Goal: Task Accomplishment & Management: Complete application form

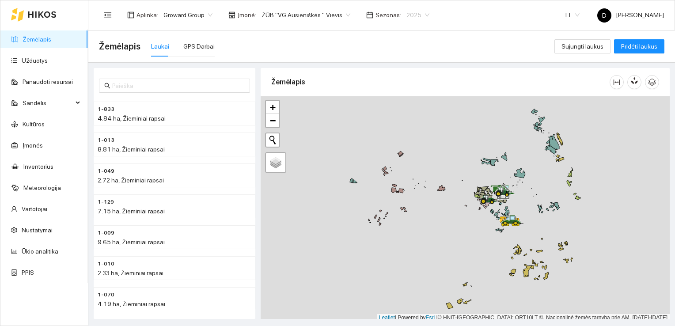
click at [416, 15] on span "2025" at bounding box center [417, 14] width 23 height 13
click at [402, 118] on div "2026" at bounding box center [407, 117] width 23 height 10
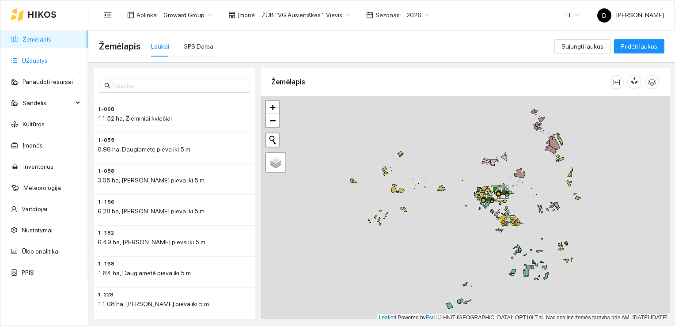
click at [40, 64] on link "Užduotys" at bounding box center [35, 60] width 26 height 7
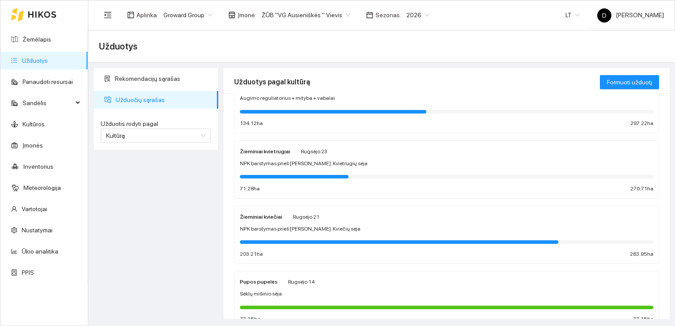
scroll to position [174, 0]
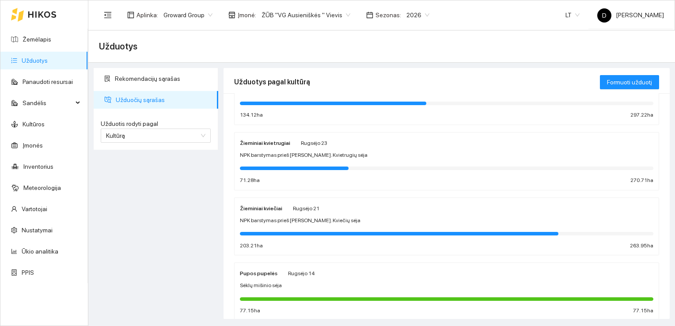
click at [279, 144] on strong "Žieminiai kvietrugiai" at bounding box center [265, 143] width 50 height 6
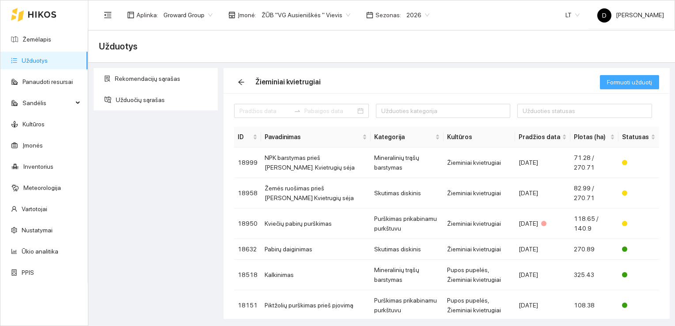
click at [628, 83] on span "Formuoti užduotį" at bounding box center [629, 82] width 45 height 10
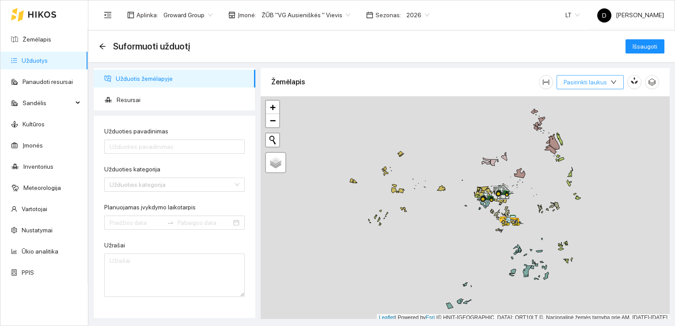
click at [598, 79] on span "Pasirinkti laukus" at bounding box center [585, 82] width 43 height 10
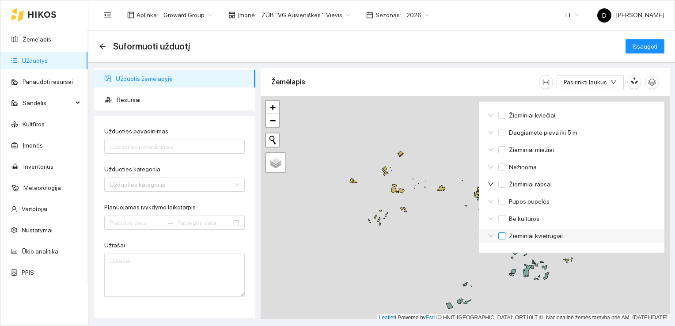
click at [505, 235] on input "Žieminiai kvietrugiai" at bounding box center [501, 235] width 7 height 7
checkbox input "true"
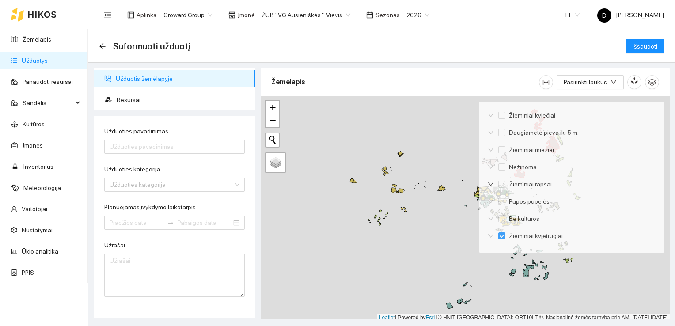
click at [509, 80] on div "Žemėlapis" at bounding box center [405, 81] width 268 height 25
click at [176, 144] on input "Užduoties pavadinimas" at bounding box center [174, 147] width 140 height 14
type input "Ž"
click at [184, 145] on input "Užduoties pavadinimas" at bounding box center [174, 147] width 140 height 14
type input "+"
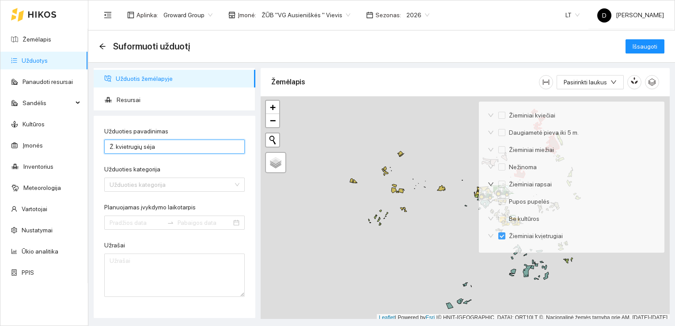
type input "Ž. kvietrugių sėja"
click at [193, 192] on form "Užduoties pavadinimas Ž. kvietrugių sėja Užduoties kategorija Užduoties kategor…" at bounding box center [174, 211] width 140 height 171
click at [229, 188] on div "Užduoties kategorija" at bounding box center [174, 185] width 140 height 14
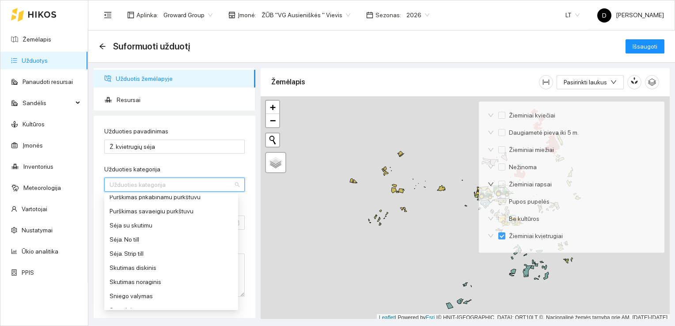
scroll to position [375, 0]
click at [131, 207] on div "Sėja su skutimu" at bounding box center [171, 210] width 123 height 10
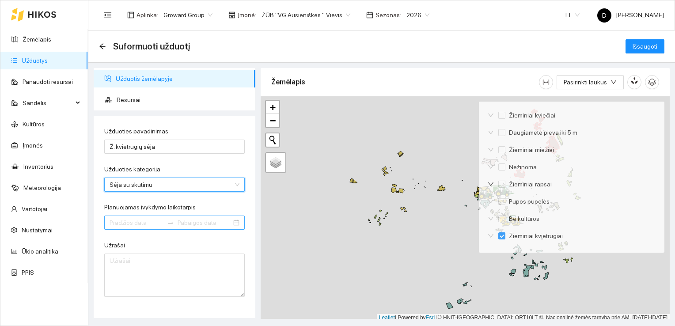
click at [140, 224] on input "Planuojamas įvykdymo laikotarpis" at bounding box center [137, 223] width 54 height 10
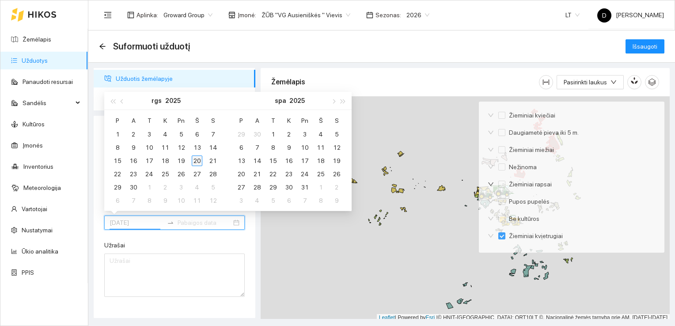
type input "[DATE]"
click at [199, 164] on div "20" at bounding box center [197, 160] width 11 height 11
click at [133, 187] on div "30" at bounding box center [133, 187] width 11 height 11
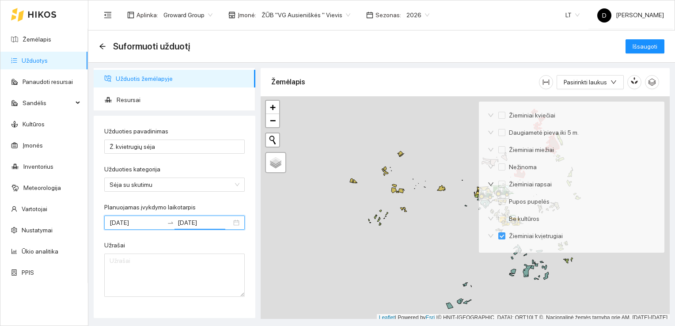
click at [194, 163] on form "Užduoties pavadinimas Ž. kvietrugių sėja Užduoties kategorija Sėja su skutimu 1…" at bounding box center [174, 211] width 140 height 171
click at [201, 224] on input "2025-09-30" at bounding box center [205, 223] width 54 height 10
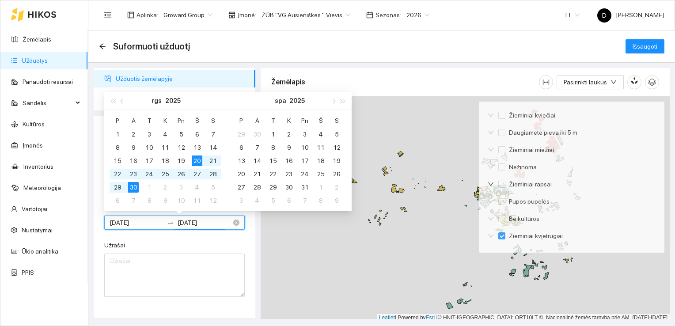
click at [207, 224] on input "2025-09-30" at bounding box center [205, 223] width 54 height 10
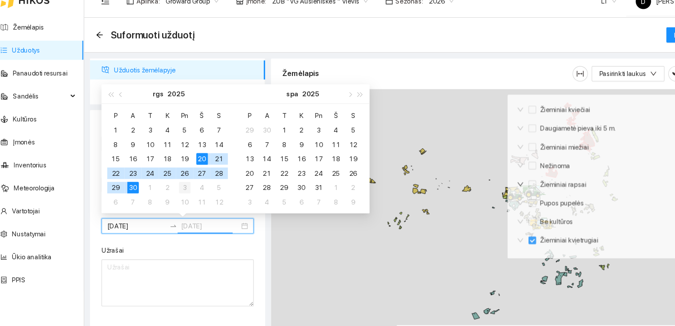
type input "2025-10-03"
click at [183, 187] on div "3" at bounding box center [181, 187] width 11 height 11
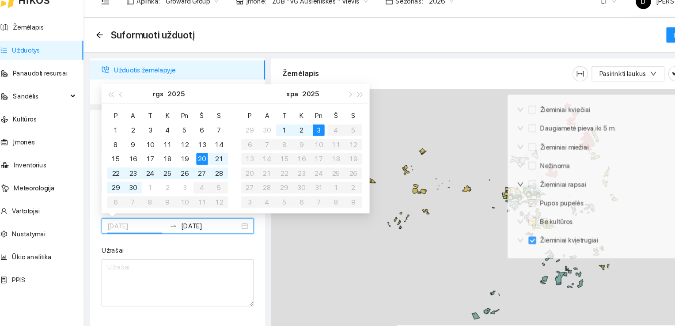
type input "[DATE]"
click at [337, 134] on table "P A T K Pn Š S 29 30 1 2 3 4 5 6 7 8 9 10 11 12 13 14 15 16 17 18 19 20 21 22 2…" at bounding box center [288, 161] width 111 height 94
click at [336, 134] on table "P A T K Pn Š S 29 30 1 2 3 4 5 6 7 8 9 10 11 12 13 14 15 16 17 18 19 20 21 22 2…" at bounding box center [288, 161] width 111 height 94
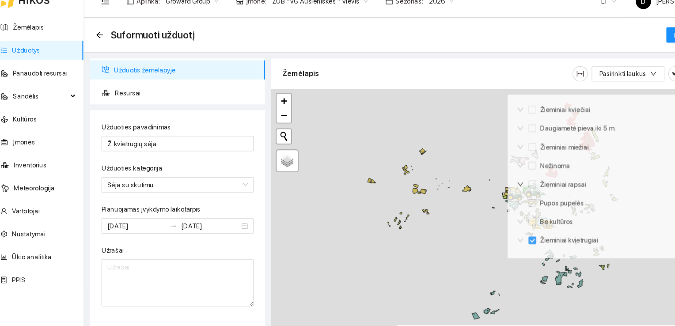
click at [406, 79] on div "Žemėlapis" at bounding box center [405, 81] width 268 height 25
drag, startPoint x: 406, startPoint y: 79, endPoint x: 381, endPoint y: 78, distance: 25.6
click at [381, 78] on div "Žemėlapis" at bounding box center [405, 81] width 268 height 25
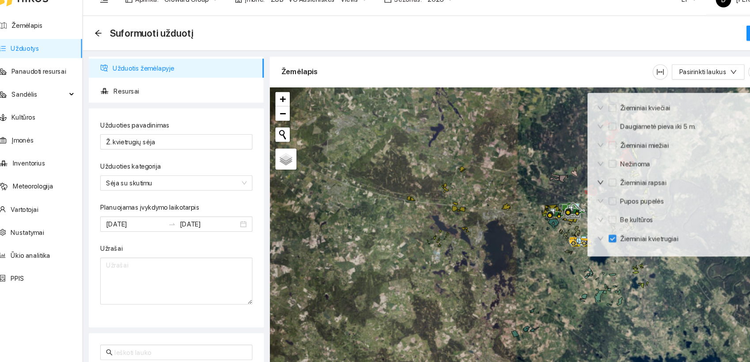
click at [487, 53] on div "Suformuoti užduotį Išsaugoti" at bounding box center [419, 47] width 641 height 18
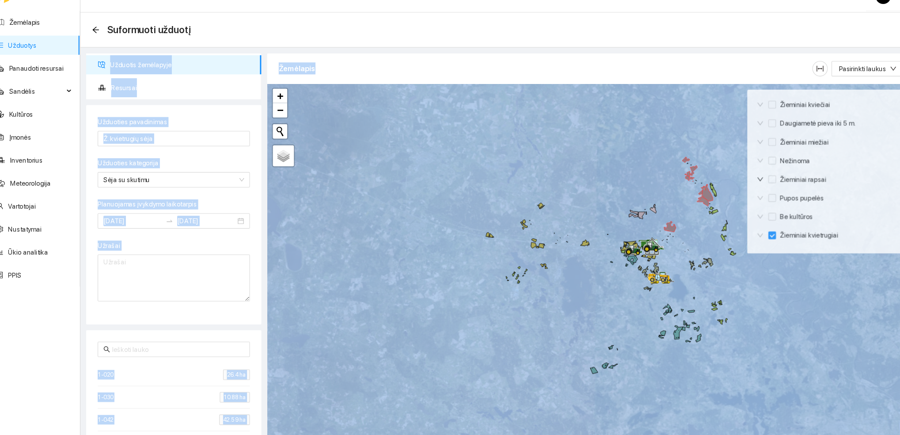
drag, startPoint x: 782, startPoint y: 45, endPoint x: 645, endPoint y: 108, distance: 151.0
click at [645, 108] on main "Suformuoti užduotį Išsaugoti Užduotis žemėlapyje Resursai Užduoties pavadinimas…" at bounding box center [493, 232] width 811 height 404
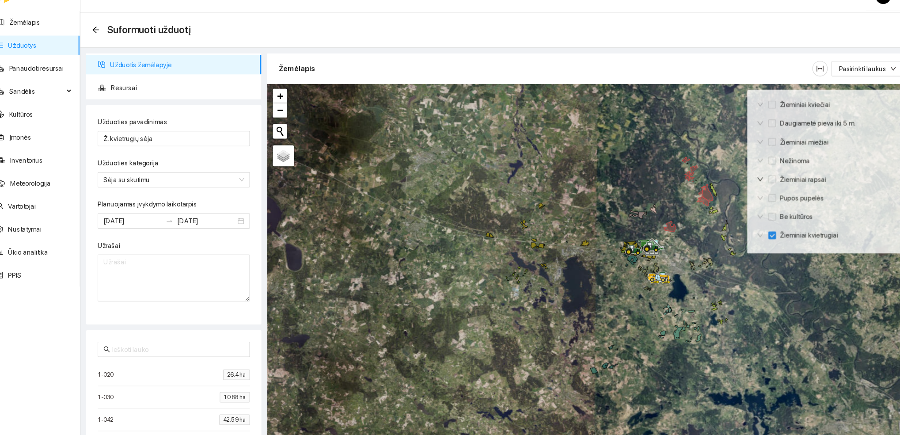
drag, startPoint x: 645, startPoint y: 108, endPoint x: 703, endPoint y: 41, distance: 89.3
click at [675, 41] on div "Suformuoti užduotį Išsaugoti" at bounding box center [494, 47] width 790 height 18
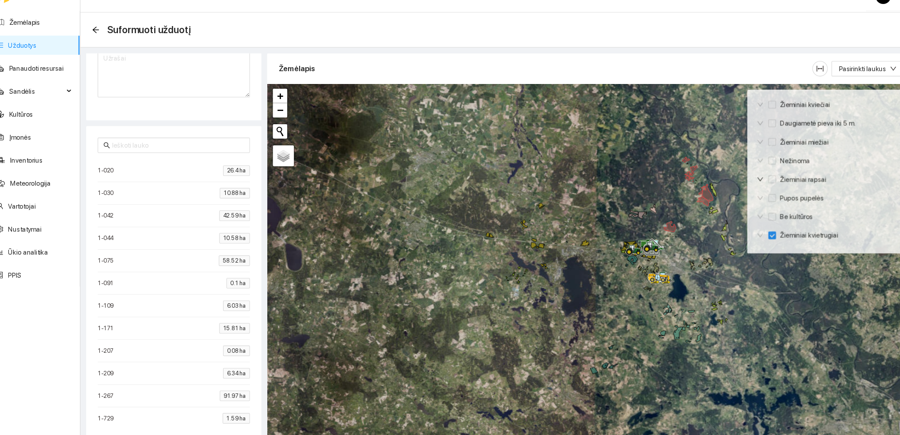
scroll to position [189, 0]
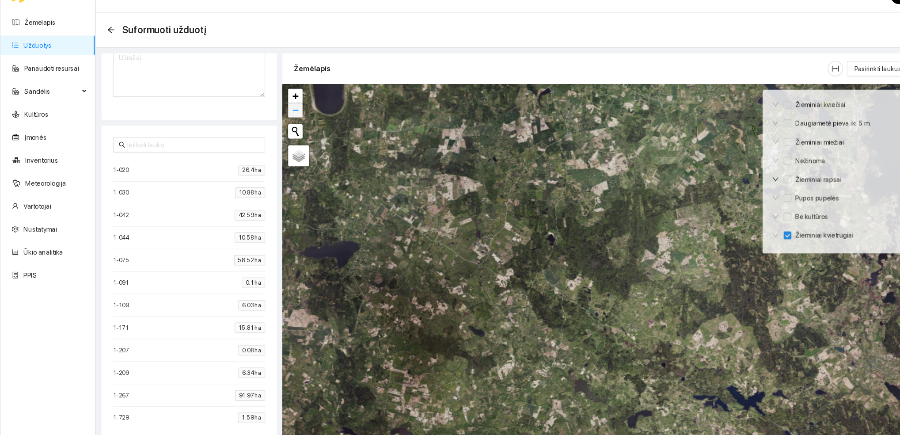
click at [277, 118] on link "−" at bounding box center [272, 120] width 13 height 13
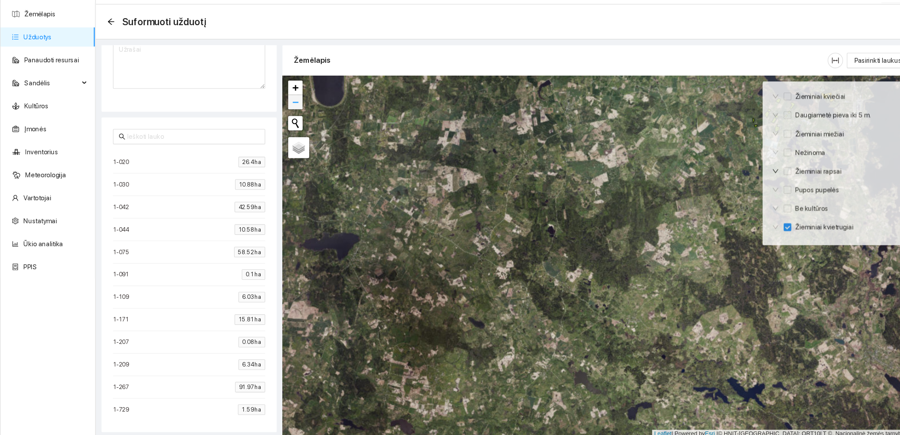
scroll to position [2, 0]
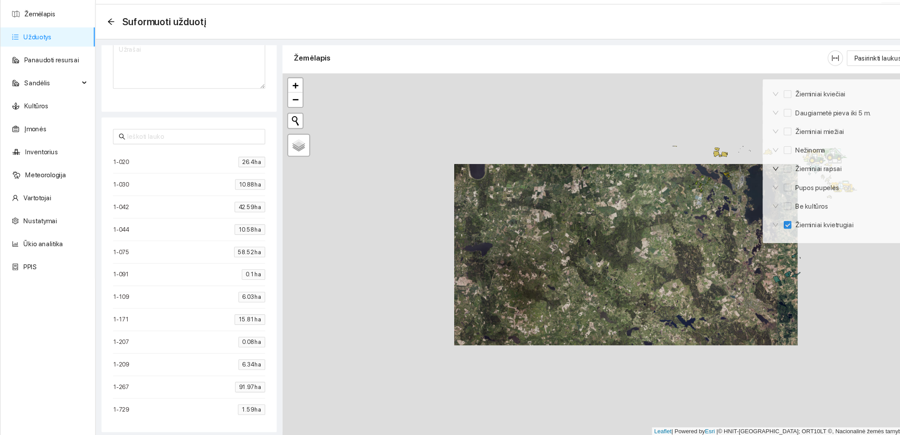
drag, startPoint x: 277, startPoint y: 118, endPoint x: 277, endPoint y: 125, distance: 7.5
click at [277, 125] on div at bounding box center [578, 261] width 634 height 334
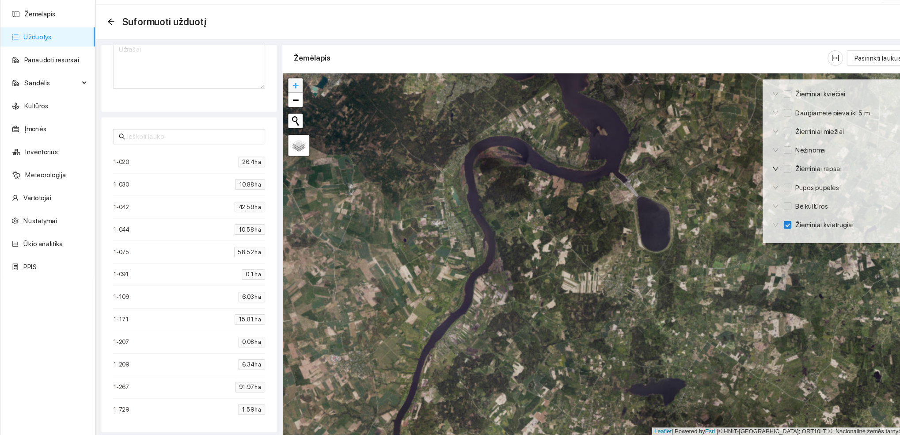
click at [275, 102] on span "+" at bounding box center [273, 104] width 6 height 11
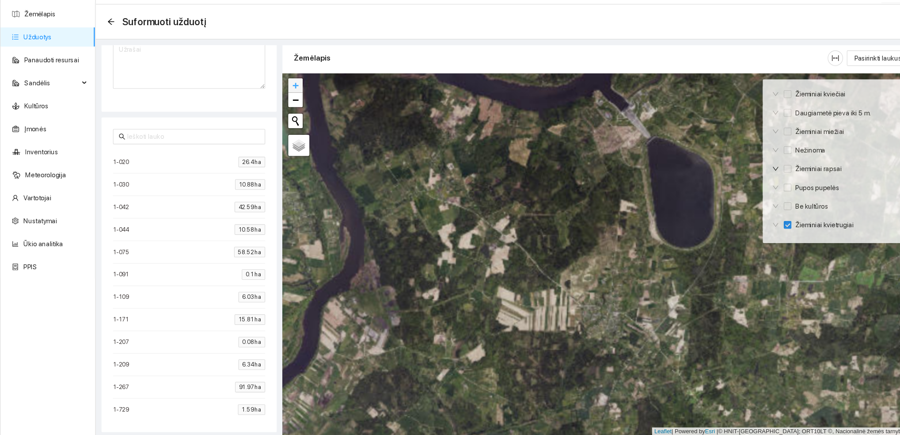
click at [275, 102] on span "+" at bounding box center [273, 104] width 6 height 11
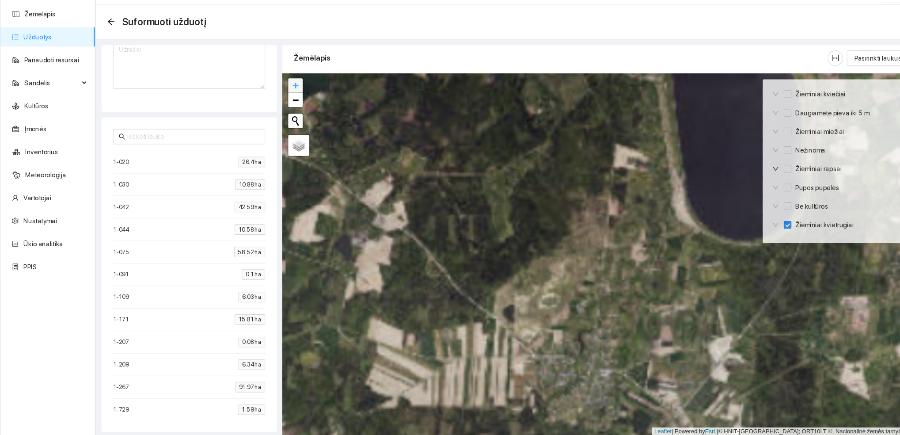
click at [275, 102] on span "+" at bounding box center [273, 104] width 6 height 11
click at [40, 37] on link "Žemėlapis" at bounding box center [37, 39] width 29 height 7
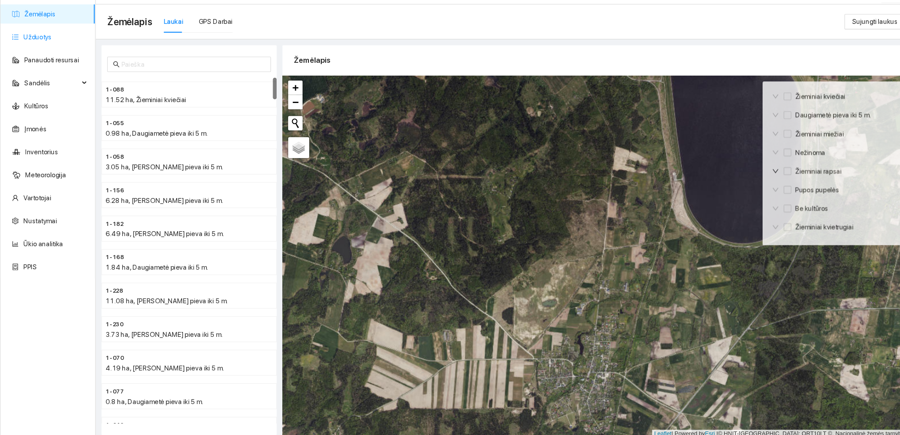
click at [38, 64] on link "Užduotys" at bounding box center [35, 60] width 26 height 7
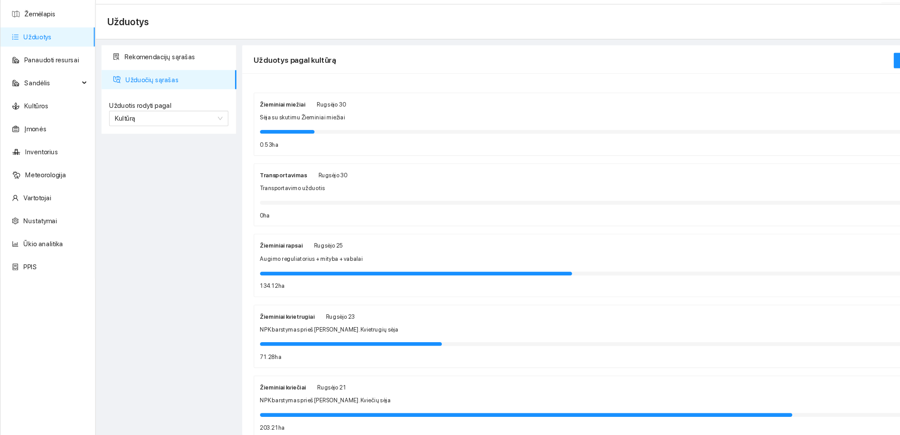
click at [340, 325] on div "Žieminiai kvietrugiai Rugsėjo 23 NPK barstymas prieš Ž. Kvietrugių sėja 71.28 h…" at bounding box center [559, 336] width 638 height 47
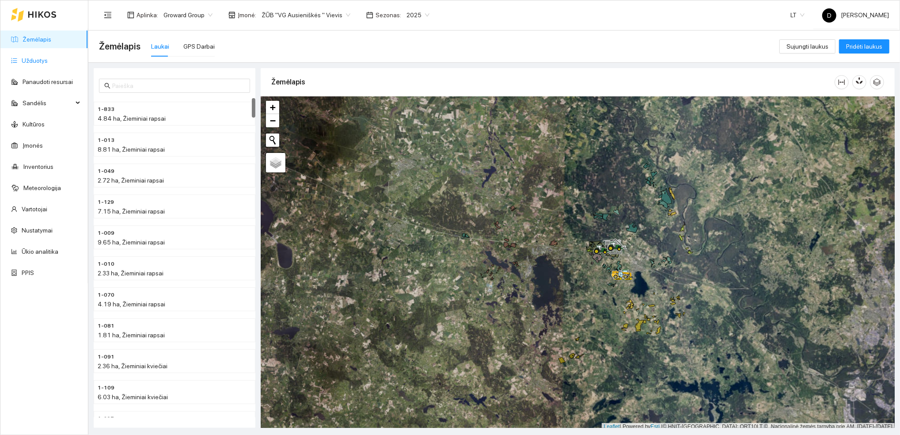
click at [32, 61] on link "Užduotys" at bounding box center [35, 60] width 26 height 7
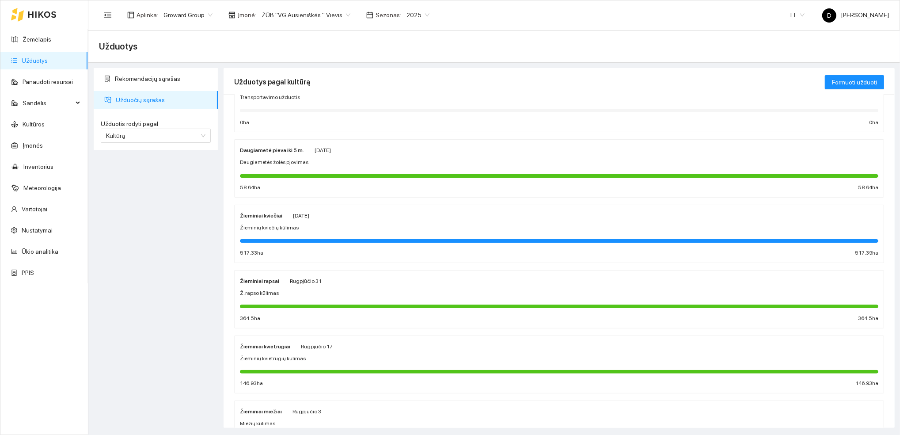
scroll to position [107, 0]
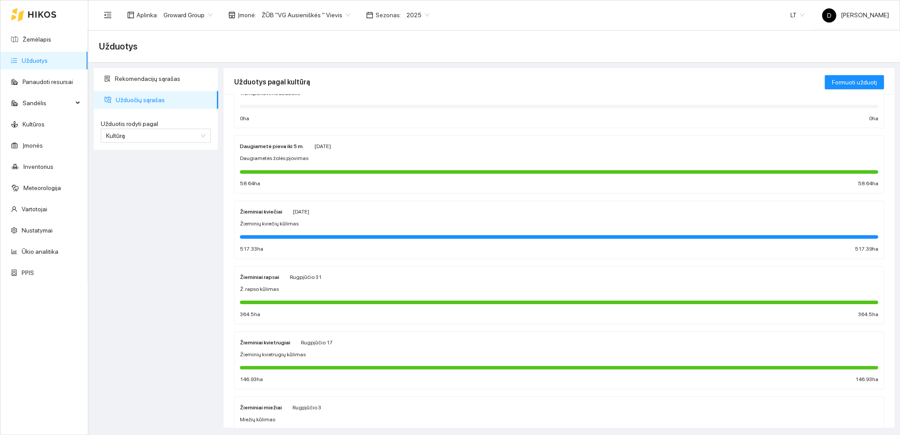
click at [269, 348] on div "Žieminiai kvietrugiai [DATE] Žieminių kvietrugių kūlimas 146.93 ha 146.93 ha" at bounding box center [559, 360] width 638 height 47
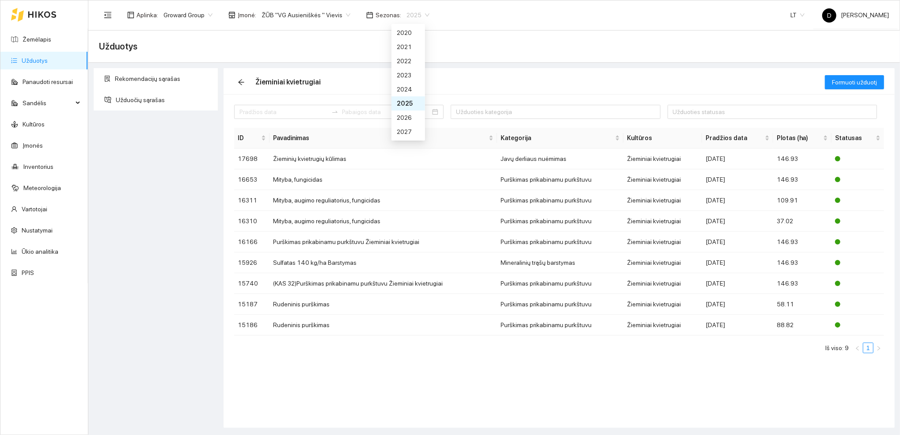
click at [410, 13] on span "2025" at bounding box center [417, 14] width 23 height 13
click at [404, 119] on div "2026" at bounding box center [408, 118] width 23 height 10
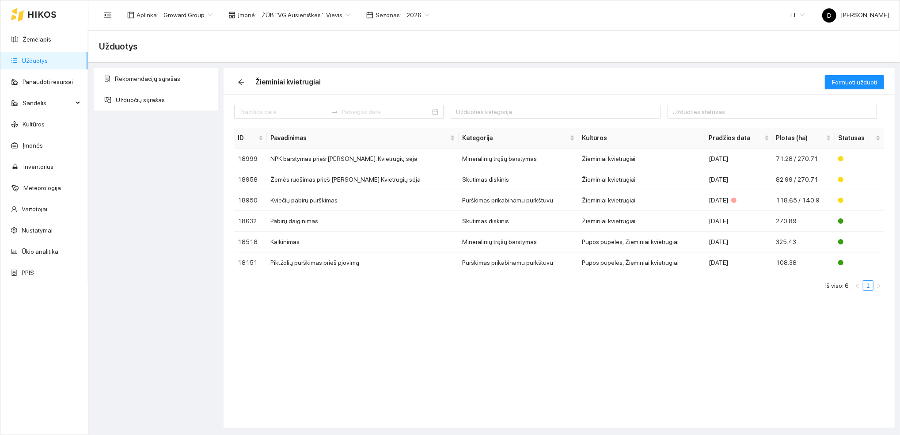
click at [317, 317] on div "Užduoties kategorija Užduoties statusas ID Pavadinimas Kategorija Kultūros Prad…" at bounding box center [559, 261] width 671 height 334
click at [846, 79] on span "Formuoti užduotį" at bounding box center [854, 82] width 45 height 10
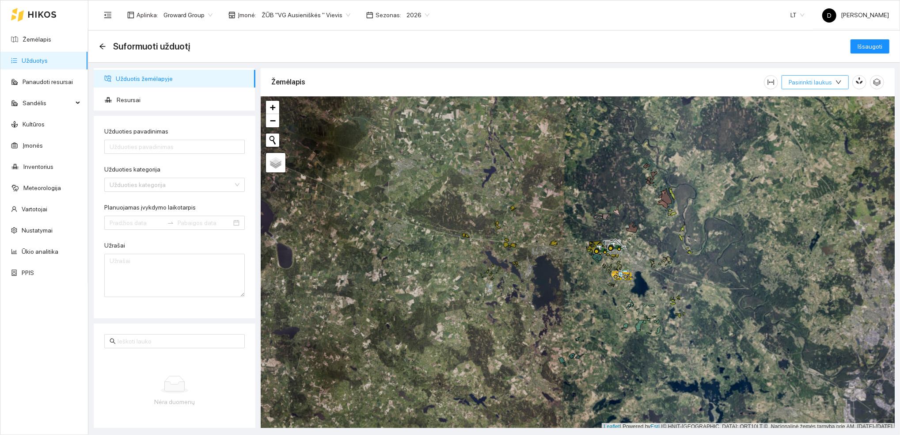
click at [838, 80] on icon "down" at bounding box center [838, 82] width 6 height 6
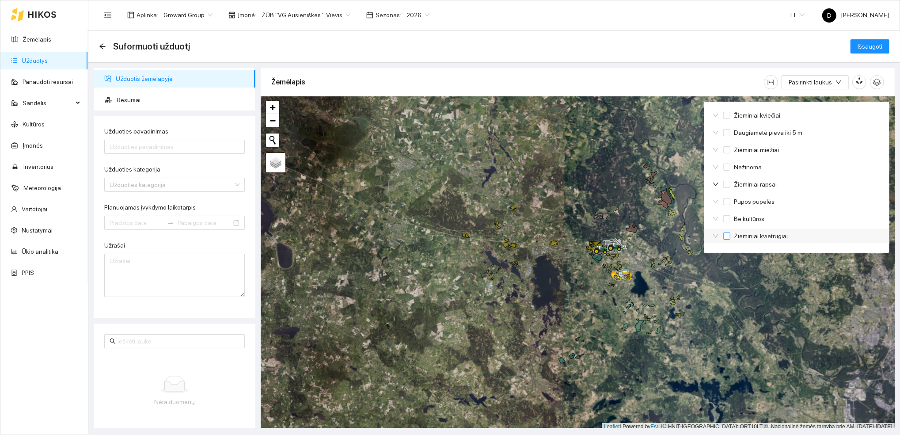
click at [747, 241] on span "Žieminiai kvietrugiai" at bounding box center [760, 236] width 61 height 10
click at [730, 239] on input "Žieminiai kvietrugiai" at bounding box center [726, 235] width 7 height 7
checkbox input "true"
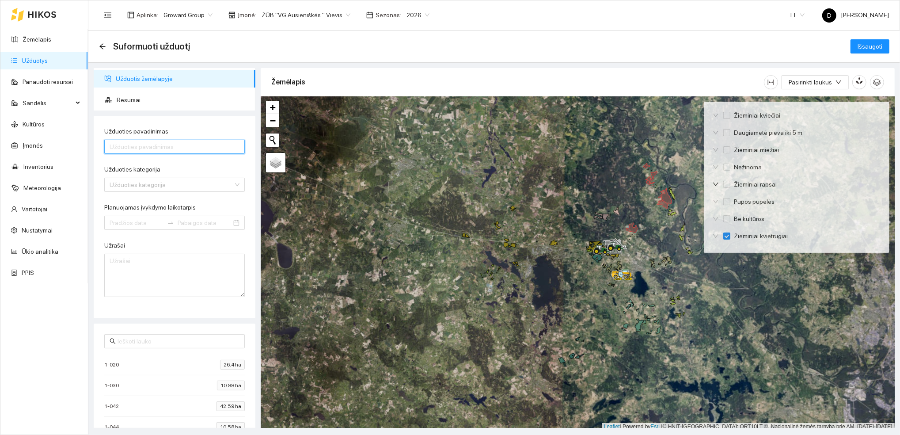
click at [175, 141] on input "Užduoties pavadinimas" at bounding box center [174, 147] width 140 height 14
drag, startPoint x: 139, startPoint y: 147, endPoint x: 91, endPoint y: 146, distance: 48.6
click at [91, 146] on div "Užduotis žemėlapyje Resursai Užduoties pavadinimas Kalkinimas ž. kvietrugiai Už…" at bounding box center [174, 248] width 167 height 360
click at [189, 148] on input "Ž. kvietrugių" at bounding box center [174, 147] width 140 height 14
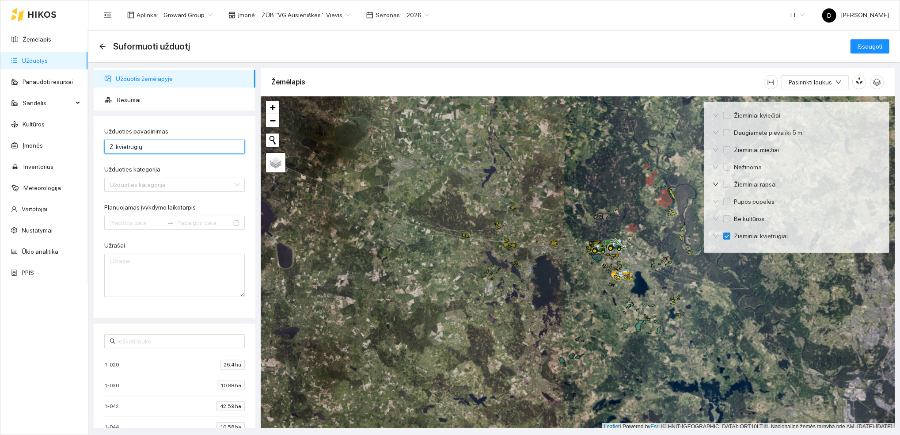
click at [111, 143] on input "Ž. kvietrugių" at bounding box center [174, 147] width 140 height 14
type input "Ž. kvietrugių sėja"
click at [175, 186] on input "Užduoties kategorija" at bounding box center [172, 184] width 124 height 13
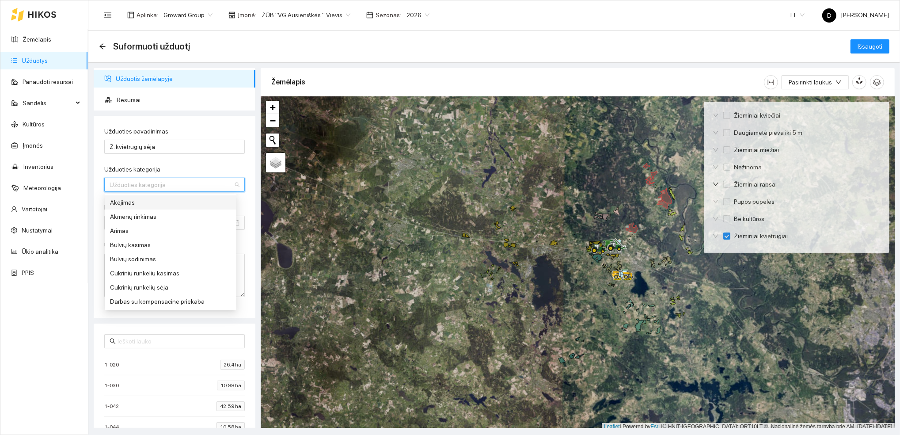
type input "s"
type input "st"
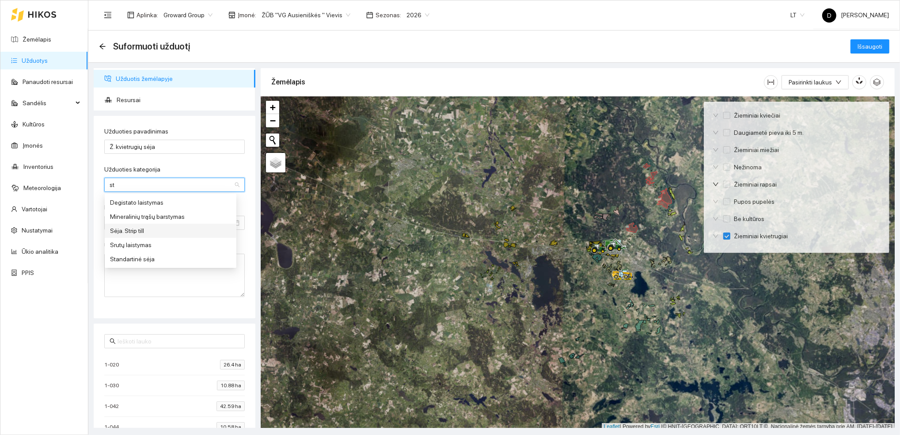
click at [133, 234] on div "Sėja. Strip till" at bounding box center [170, 231] width 121 height 10
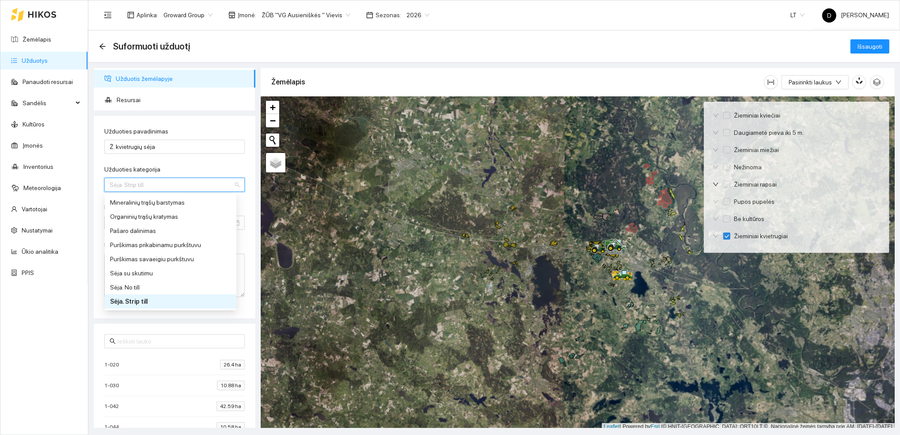
click at [172, 185] on span "Sėja. Strip till" at bounding box center [175, 184] width 130 height 13
click at [143, 271] on div "Sėja su skutimu" at bounding box center [170, 273] width 121 height 10
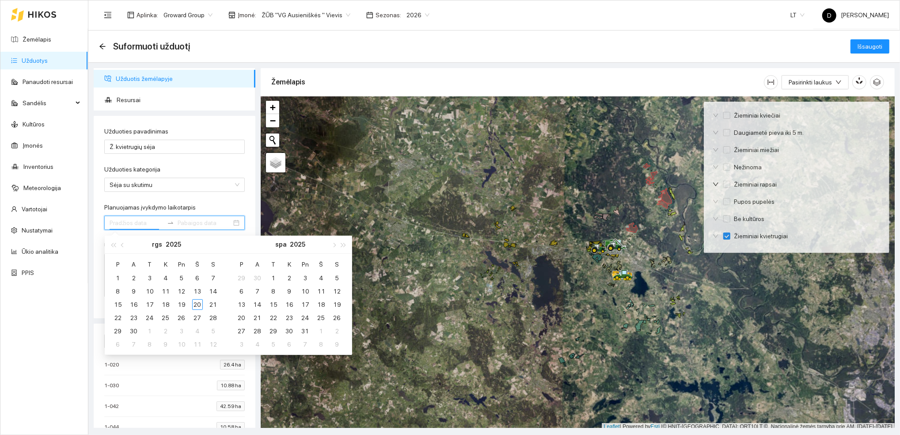
click at [141, 223] on input "Planuojamas įvykdymo laikotarpis" at bounding box center [137, 223] width 54 height 10
type input "[DATE]"
click at [200, 304] on div "20" at bounding box center [197, 304] width 11 height 11
type input "[DATE]"
click at [215, 332] on div "5" at bounding box center [213, 331] width 11 height 11
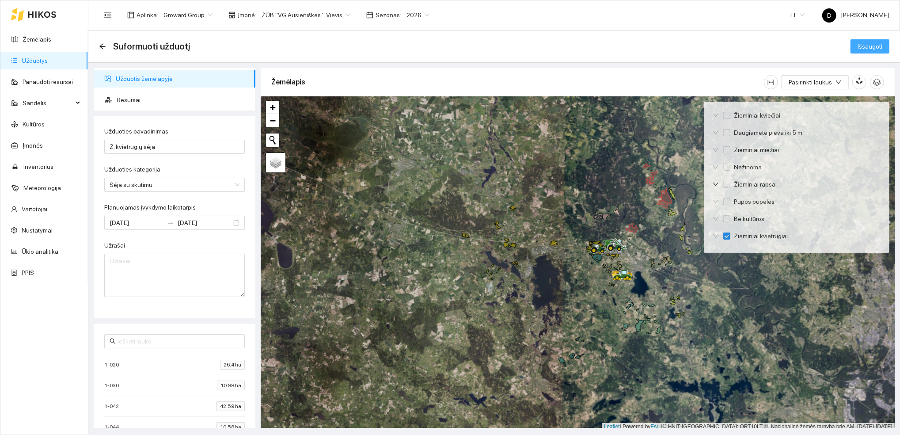
click at [873, 45] on span "Išsaugoti" at bounding box center [869, 47] width 25 height 10
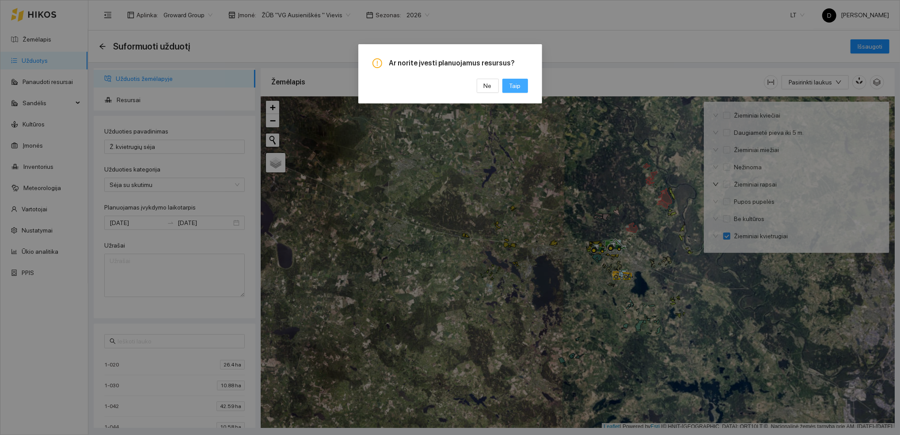
click at [519, 85] on span "Taip" at bounding box center [514, 86] width 11 height 10
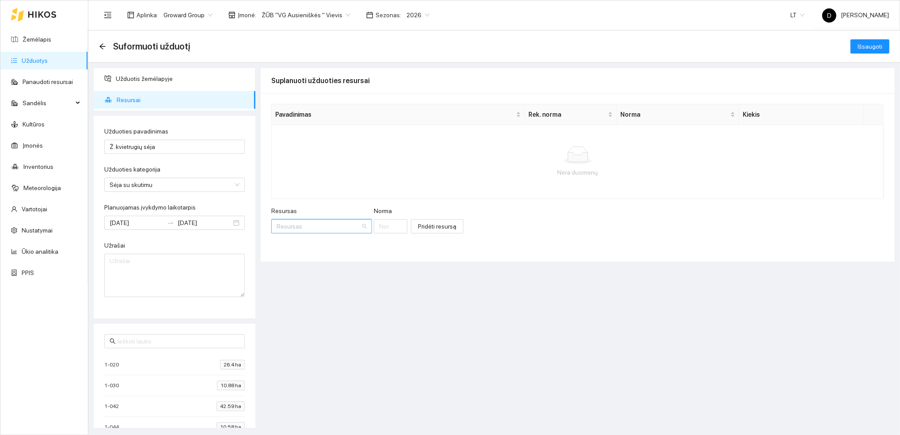
click at [311, 223] on input "Resursas" at bounding box center [319, 226] width 84 height 13
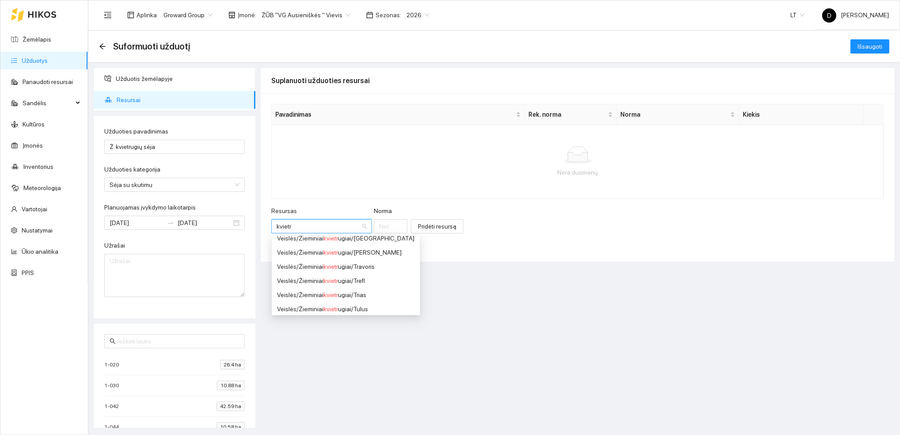
scroll to position [178, 0]
type input "kvietr"
type input "v"
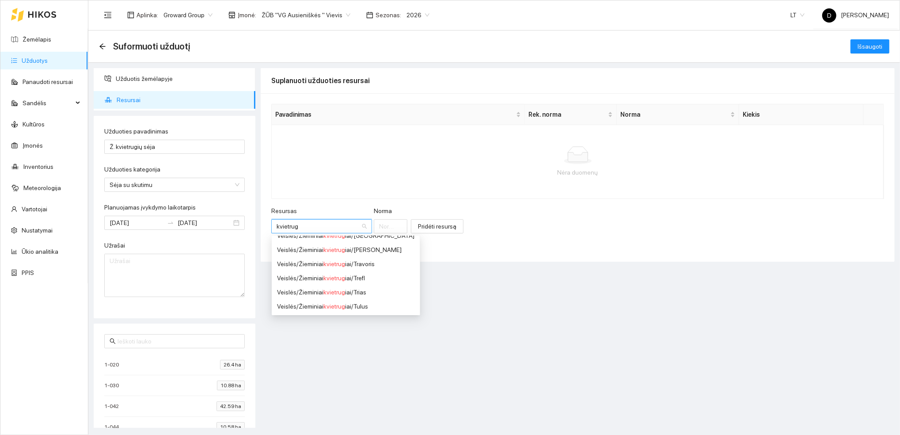
type input "kvietrug"
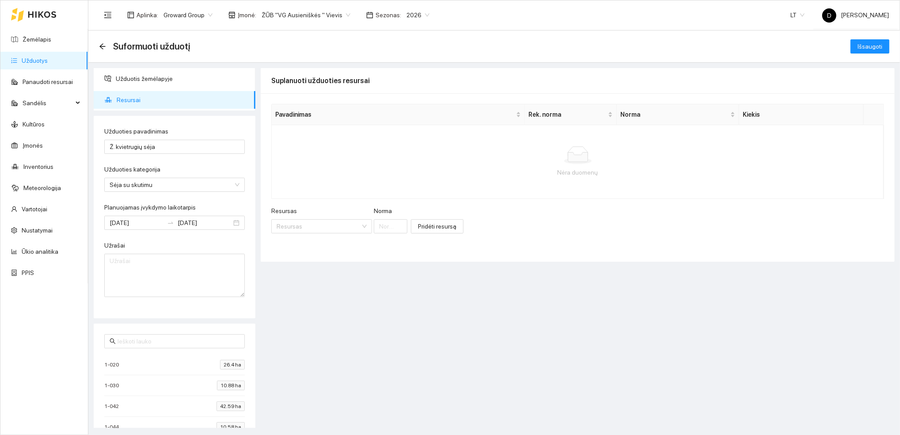
click at [451, 315] on div "Suplanuoti užduoties resursai Pavadinimas Rek. [PERSON_NAME] Nėra duomenų Resur…" at bounding box center [578, 248] width 634 height 360
click at [874, 49] on span "Išsaugoti" at bounding box center [869, 47] width 25 height 10
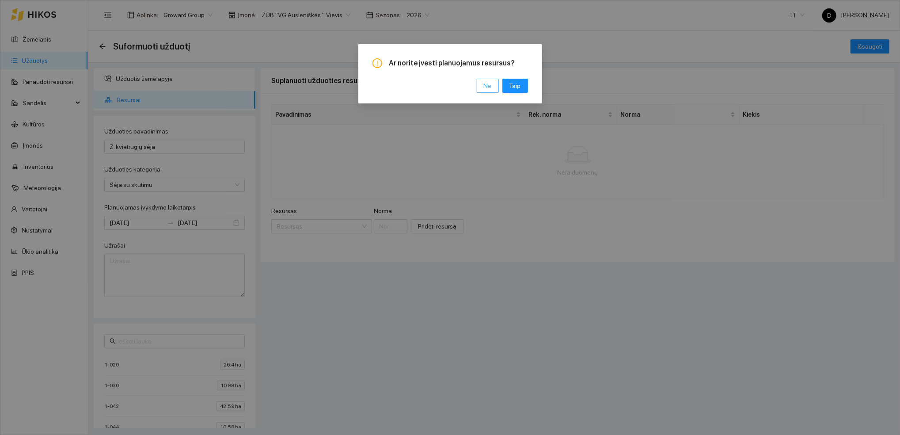
click at [490, 89] on span "Ne" at bounding box center [488, 86] width 8 height 10
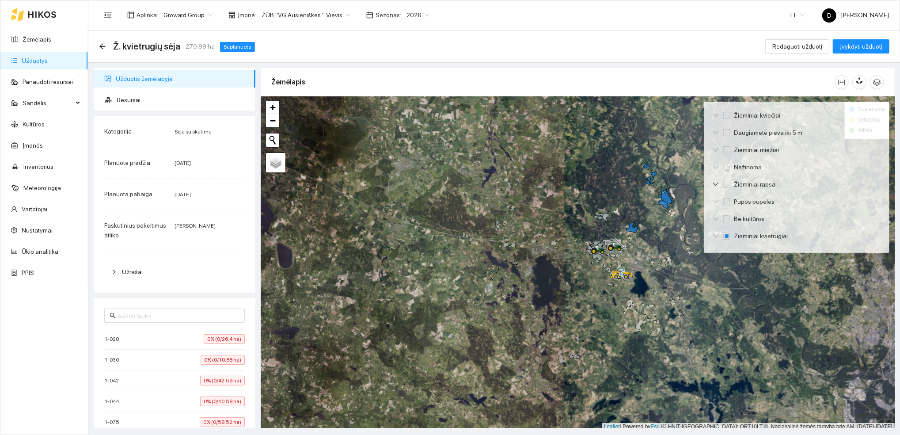
click at [443, 46] on div "Ž. kvietrugių sėja 270.89 ha Suplanuota Redaguoti užduotį Įvykdyti užduotį" at bounding box center [494, 47] width 790 height 18
click at [36, 100] on span "Sandėlis" at bounding box center [48, 103] width 50 height 18
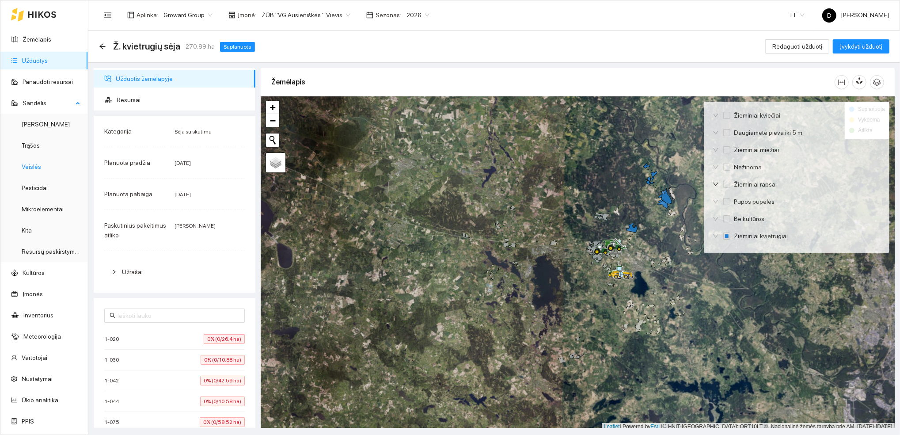
click at [34, 164] on link "Veislės" at bounding box center [31, 166] width 19 height 7
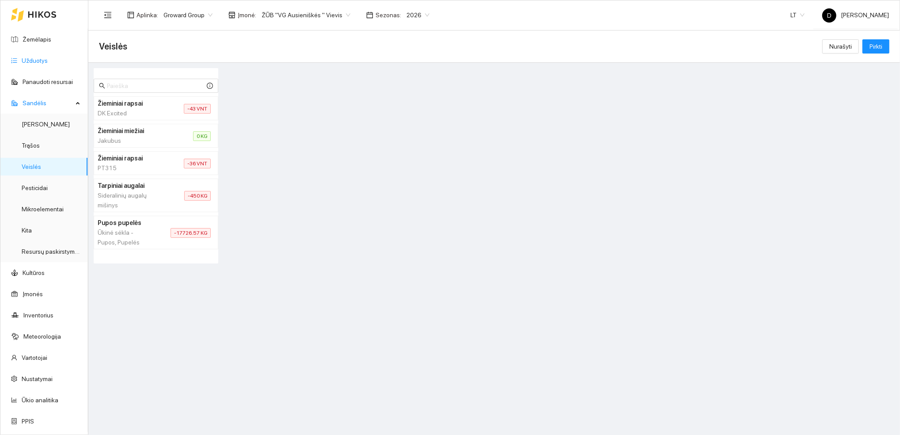
click at [35, 61] on link "Užduotys" at bounding box center [35, 60] width 26 height 7
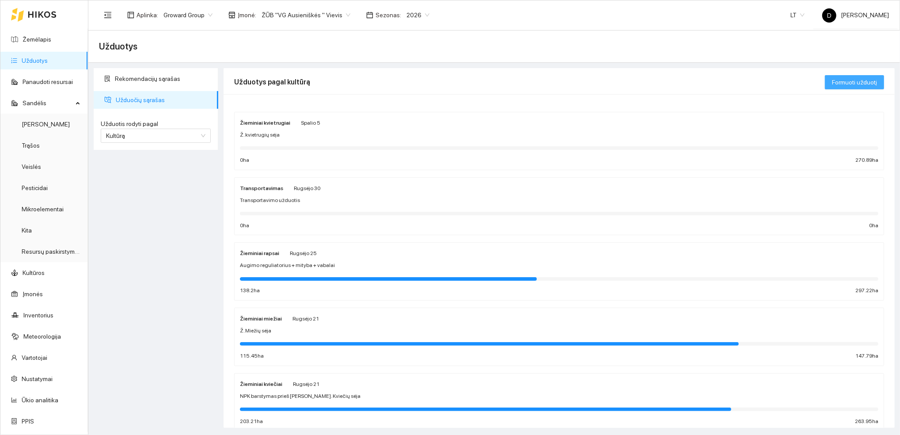
click at [868, 79] on span "Formuoti užduotį" at bounding box center [854, 82] width 45 height 10
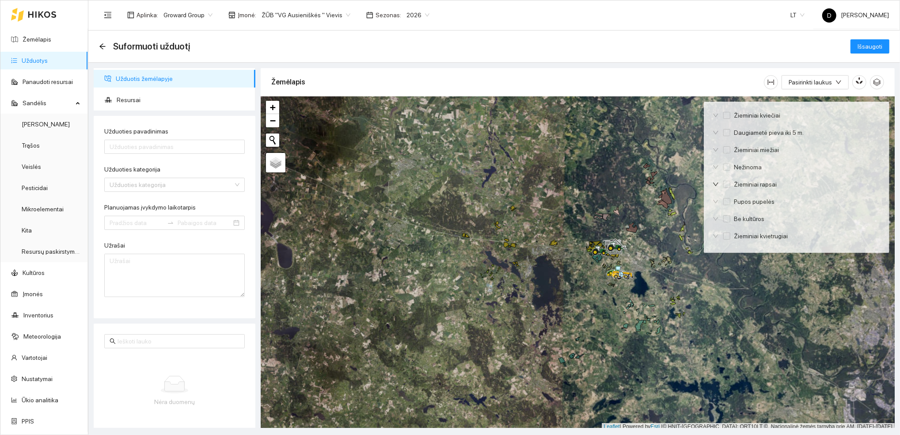
scroll to position [2, 0]
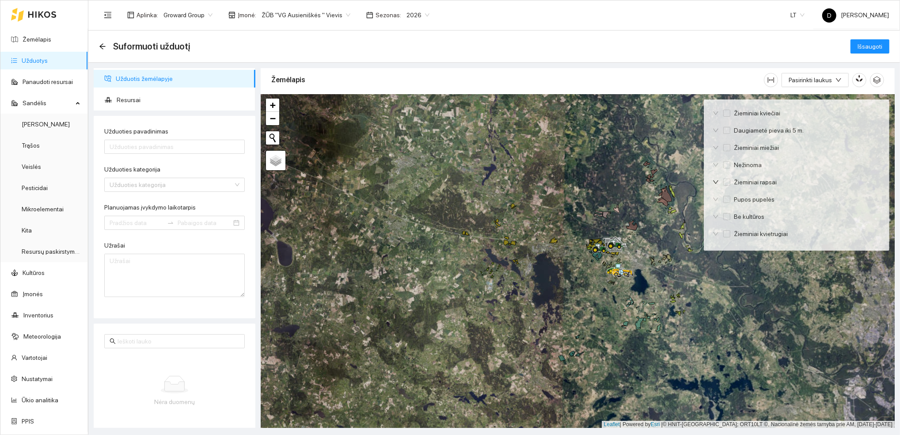
click at [601, 298] on div at bounding box center [578, 261] width 634 height 334
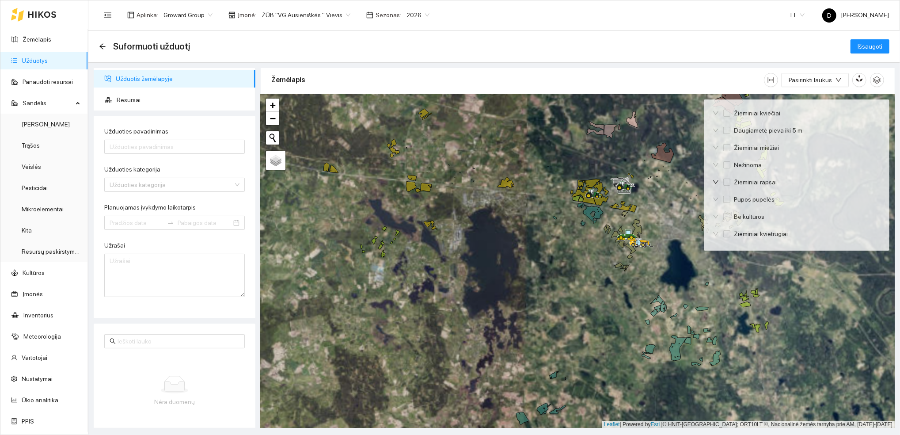
click at [601, 298] on div at bounding box center [578, 261] width 634 height 334
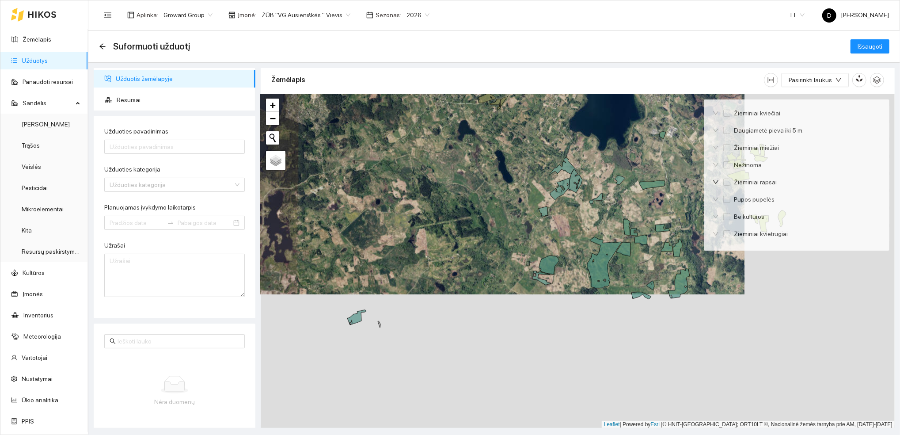
drag, startPoint x: 608, startPoint y: 324, endPoint x: 453, endPoint y: 185, distance: 208.0
click at [453, 185] on div at bounding box center [578, 261] width 634 height 334
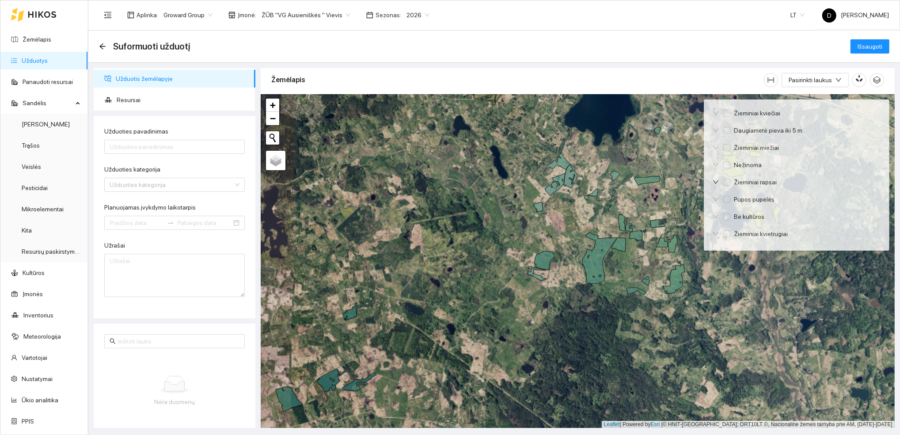
click at [493, 228] on div at bounding box center [578, 261] width 634 height 334
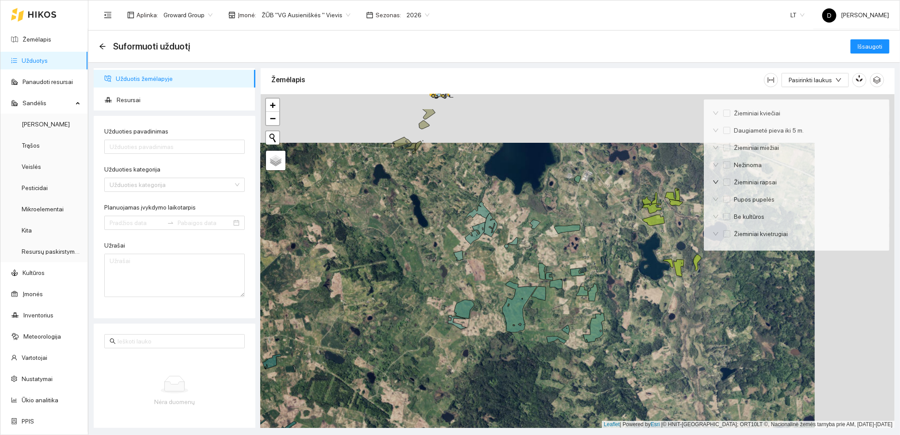
drag, startPoint x: 493, startPoint y: 234, endPoint x: 413, endPoint y: 284, distance: 94.5
click at [413, 284] on div at bounding box center [578, 261] width 634 height 334
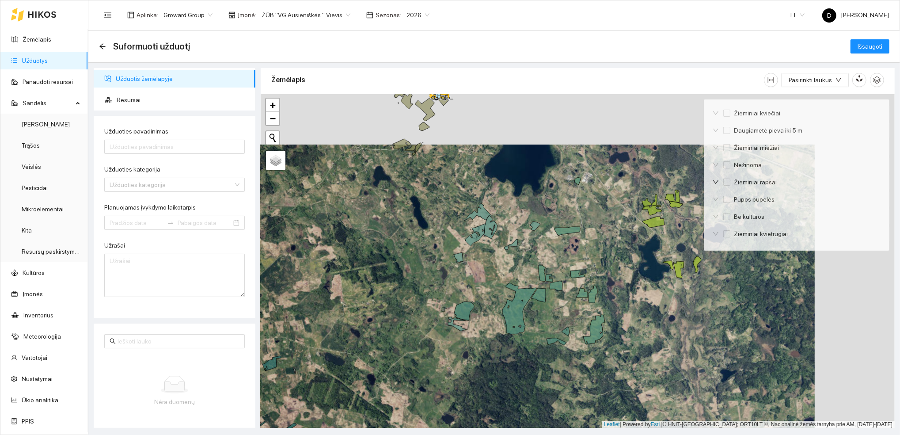
click at [413, 284] on div at bounding box center [578, 261] width 634 height 334
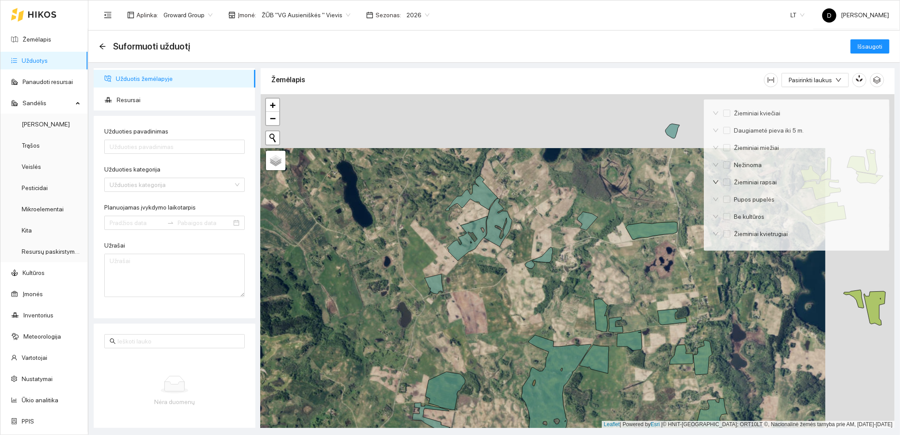
drag, startPoint x: 418, startPoint y: 245, endPoint x: 338, endPoint y: 308, distance: 101.8
click at [338, 308] on div at bounding box center [578, 261] width 634 height 334
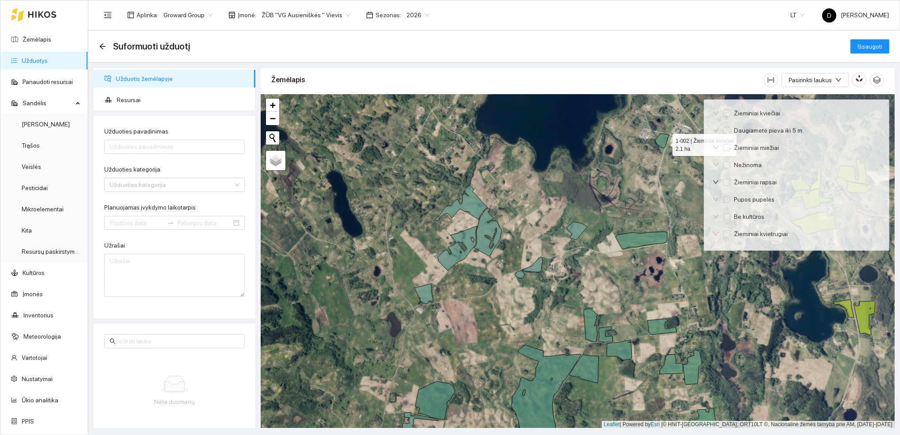
click at [664, 143] on icon at bounding box center [662, 140] width 14 height 15
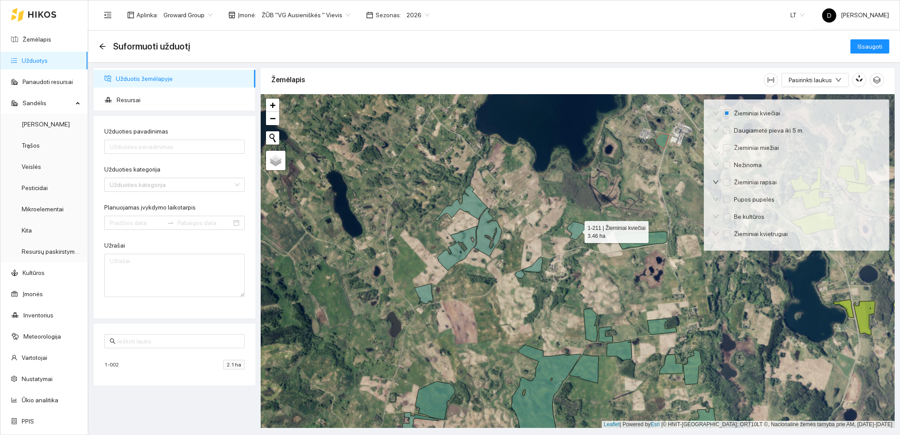
click at [579, 230] on icon at bounding box center [577, 230] width 21 height 19
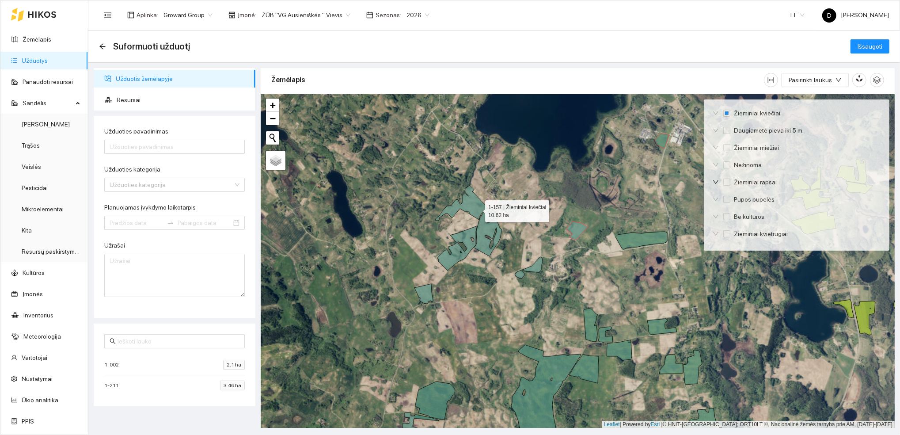
click at [477, 209] on icon at bounding box center [461, 203] width 53 height 35
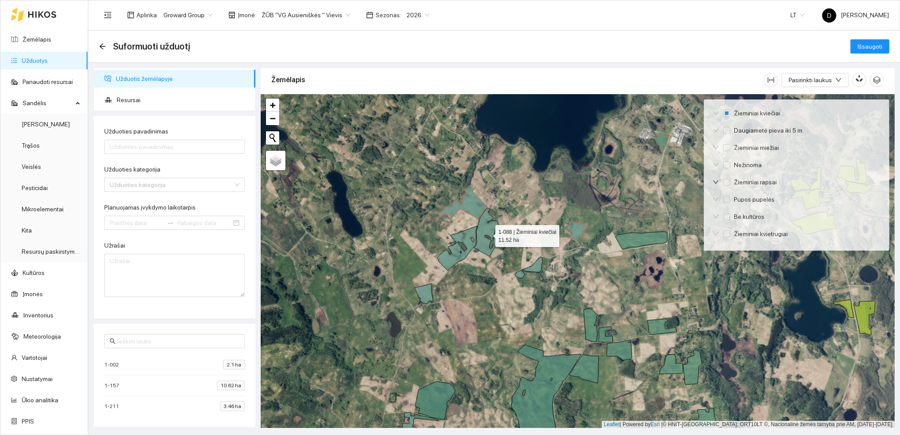
click at [485, 227] on icon at bounding box center [488, 232] width 28 height 48
click at [463, 235] on icon at bounding box center [457, 248] width 40 height 45
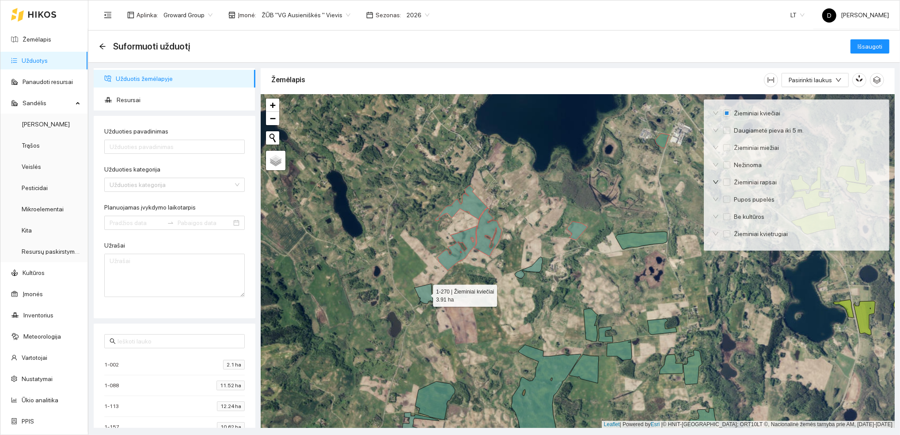
click at [429, 294] on icon at bounding box center [423, 294] width 19 height 20
click at [539, 271] on icon at bounding box center [529, 268] width 28 height 22
click at [437, 393] on icon at bounding box center [435, 400] width 40 height 38
click at [408, 420] on div at bounding box center [578, 261] width 634 height 334
click at [411, 421] on icon at bounding box center [421, 426] width 38 height 28
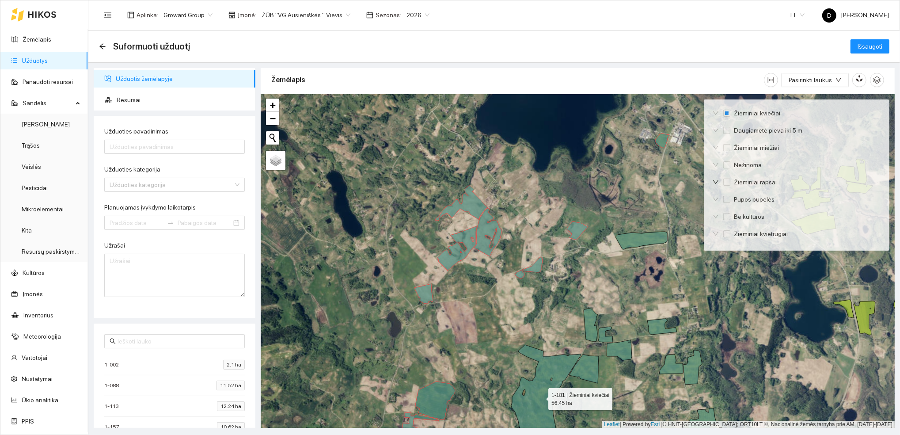
click at [554, 375] on icon at bounding box center [546, 396] width 70 height 102
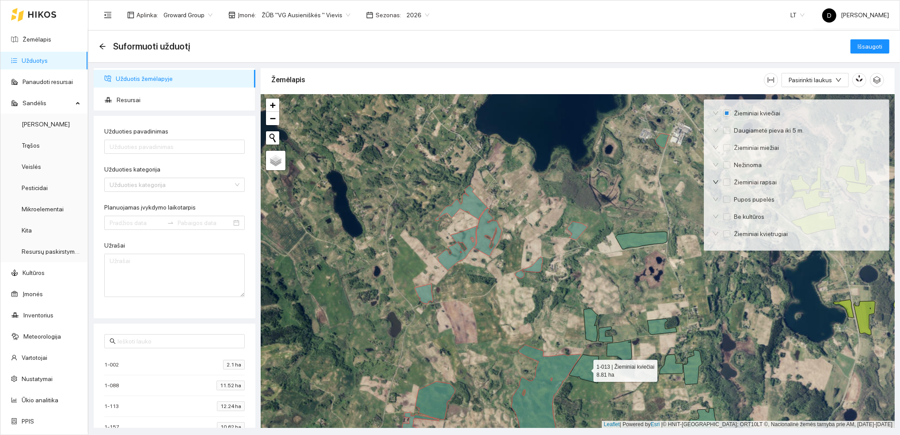
click at [585, 368] on icon at bounding box center [584, 368] width 30 height 29
click at [591, 330] on icon at bounding box center [591, 324] width 14 height 33
click at [607, 332] on div at bounding box center [578, 261] width 634 height 334
click at [605, 340] on icon at bounding box center [605, 333] width 15 height 15
click at [618, 351] on icon at bounding box center [619, 350] width 25 height 20
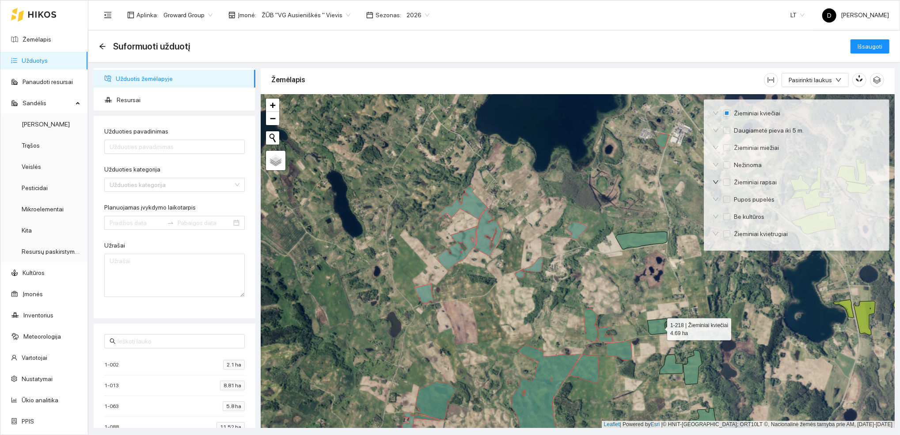
click at [658, 329] on icon at bounding box center [662, 326] width 30 height 16
click at [672, 370] on icon at bounding box center [671, 363] width 24 height 19
click at [693, 365] on icon at bounding box center [692, 367] width 19 height 34
click at [633, 245] on icon at bounding box center [641, 240] width 52 height 18
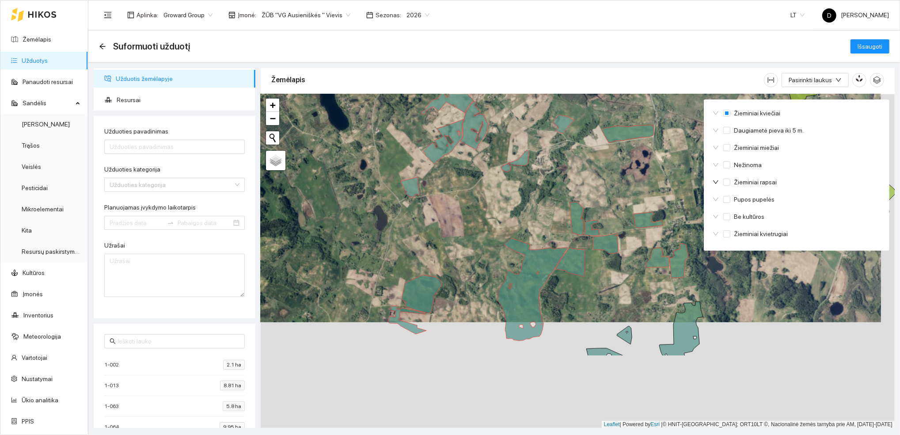
drag, startPoint x: 739, startPoint y: 356, endPoint x: 725, endPoint y: 249, distance: 107.3
click at [725, 249] on div at bounding box center [578, 261] width 634 height 334
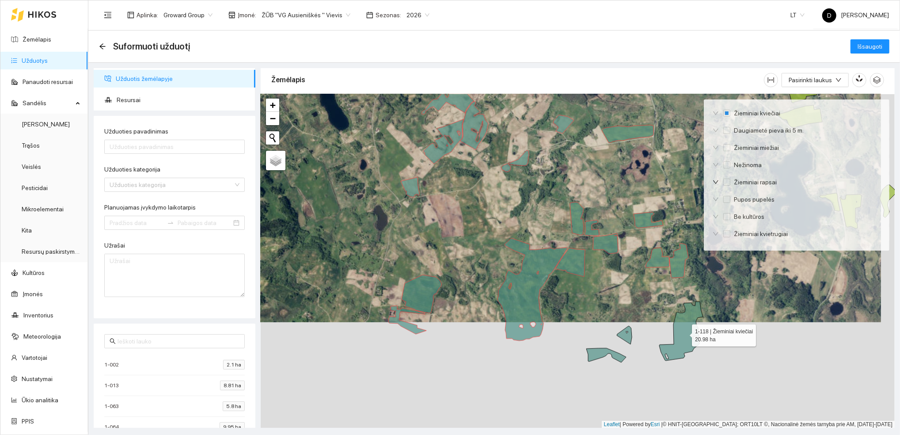
click at [687, 317] on icon at bounding box center [681, 331] width 44 height 59
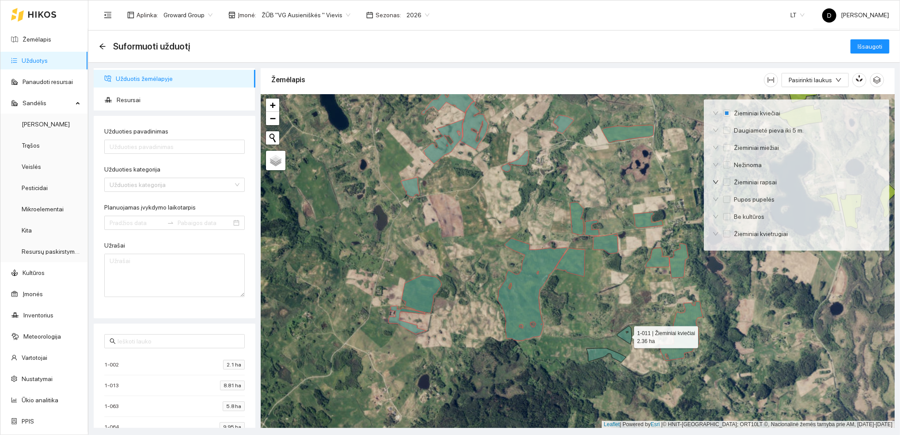
click at [625, 337] on icon at bounding box center [624, 335] width 15 height 18
click at [596, 352] on icon at bounding box center [606, 355] width 40 height 14
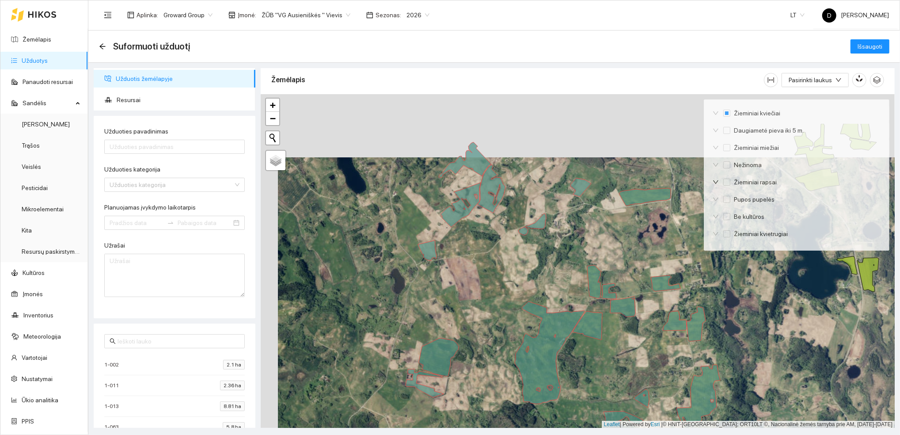
drag, startPoint x: 787, startPoint y: 307, endPoint x: 804, endPoint y: 370, distance: 65.5
click at [804, 370] on div at bounding box center [578, 261] width 634 height 334
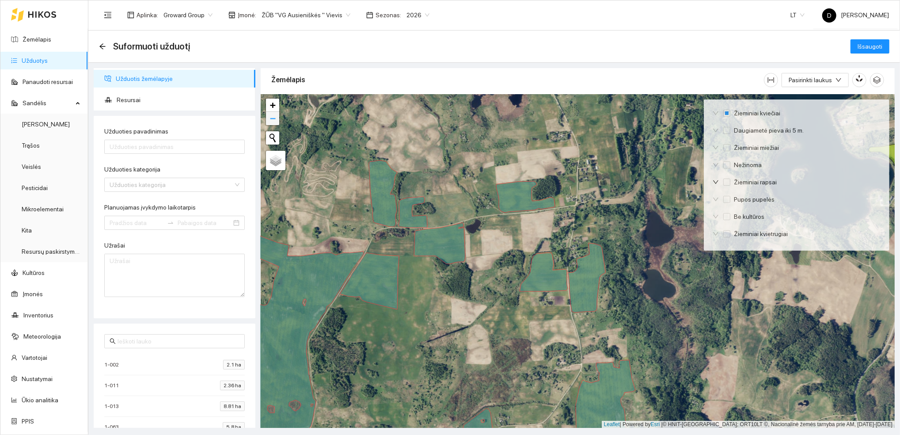
click at [277, 118] on link "−" at bounding box center [272, 118] width 13 height 13
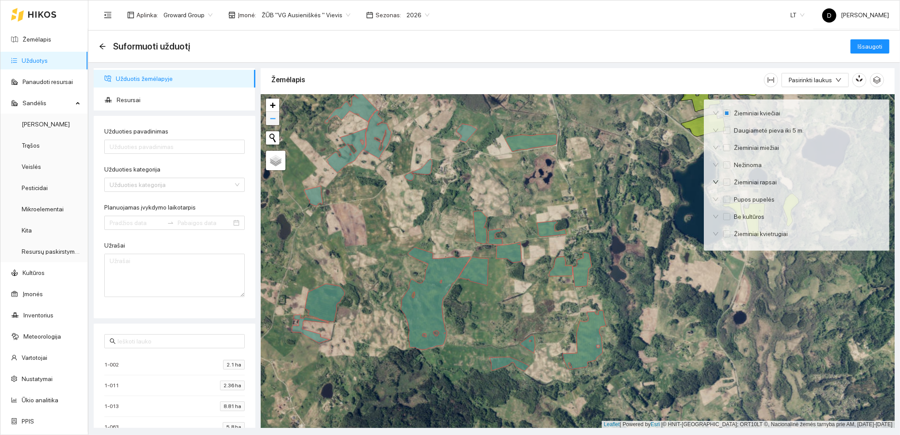
click at [277, 118] on link "−" at bounding box center [272, 118] width 13 height 13
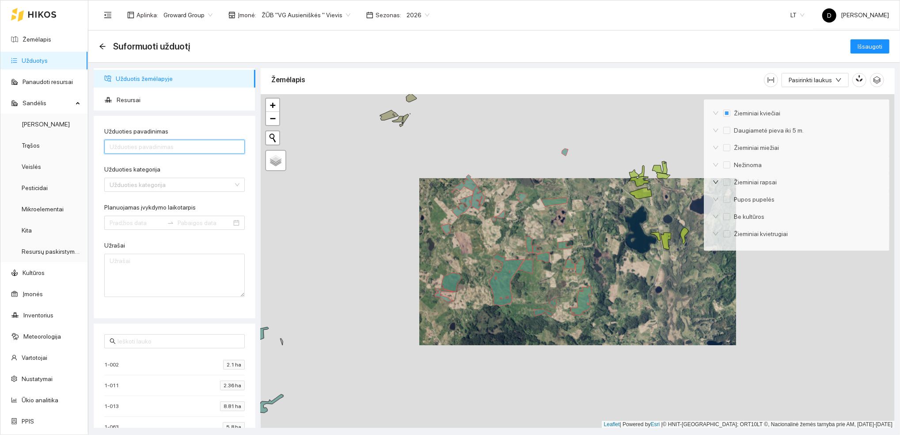
click at [198, 150] on input "Užduoties pavadinimas" at bounding box center [174, 147] width 140 height 14
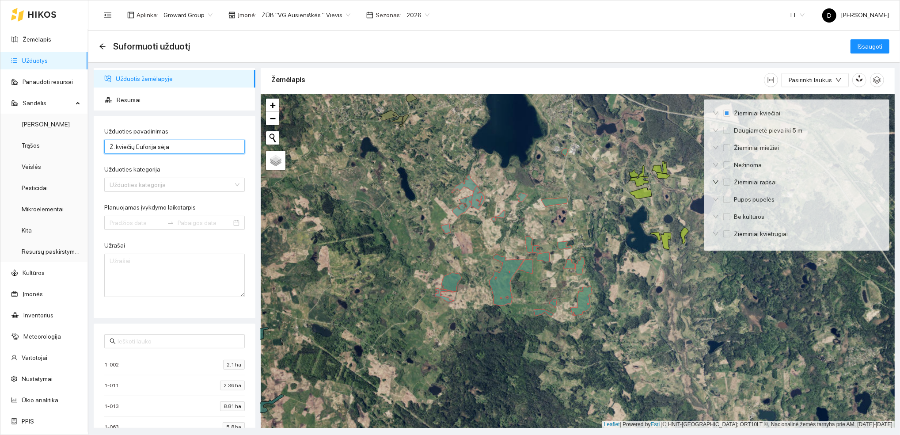
type input "Ž. kviečių Euforija sėja"
click at [158, 181] on input "Užduoties kategorija" at bounding box center [172, 184] width 124 height 13
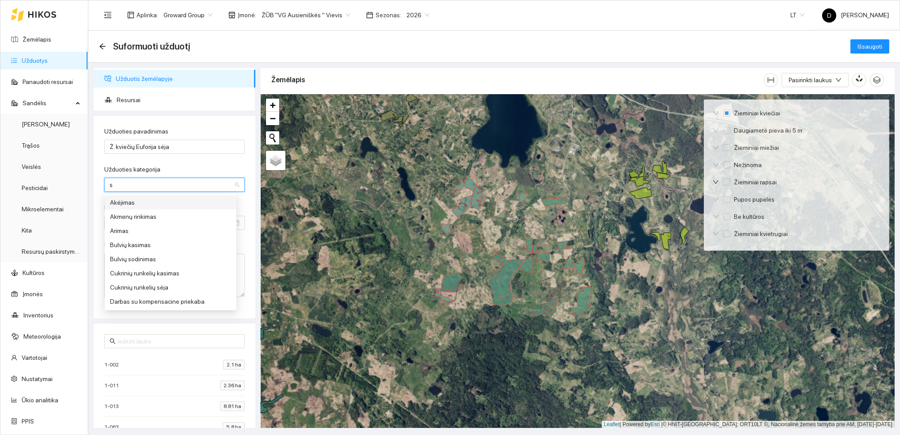
type input "sė"
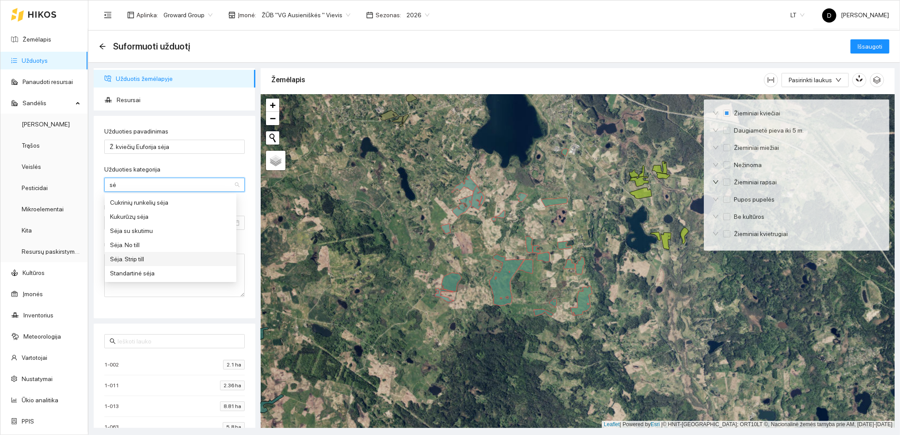
click at [136, 258] on div "Sėja. Strip till" at bounding box center [170, 259] width 121 height 10
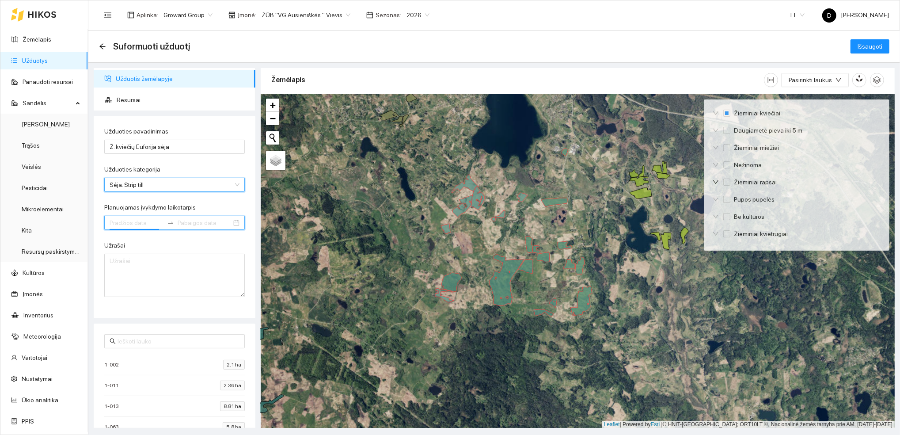
click at [149, 220] on input "Planuojamas įvykdymo laikotarpis" at bounding box center [137, 223] width 54 height 10
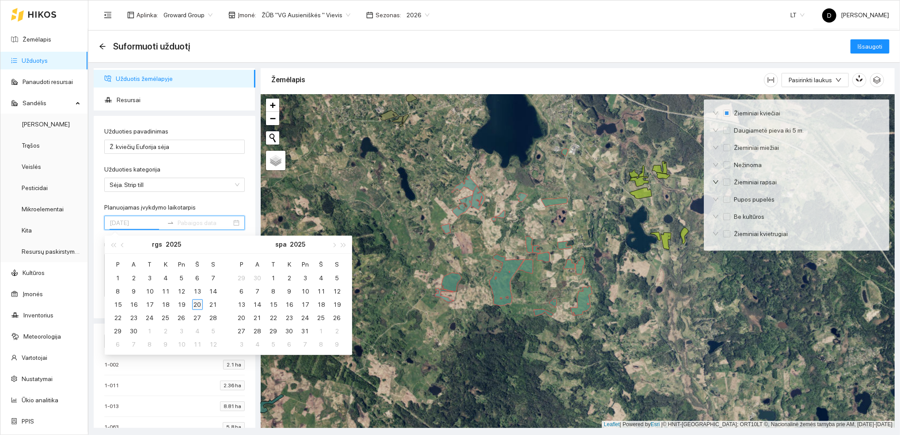
type input "[DATE]"
click at [199, 305] on div "20" at bounding box center [197, 304] width 11 height 11
type input "[DATE]"
click at [338, 292] on div "12" at bounding box center [337, 291] width 11 height 11
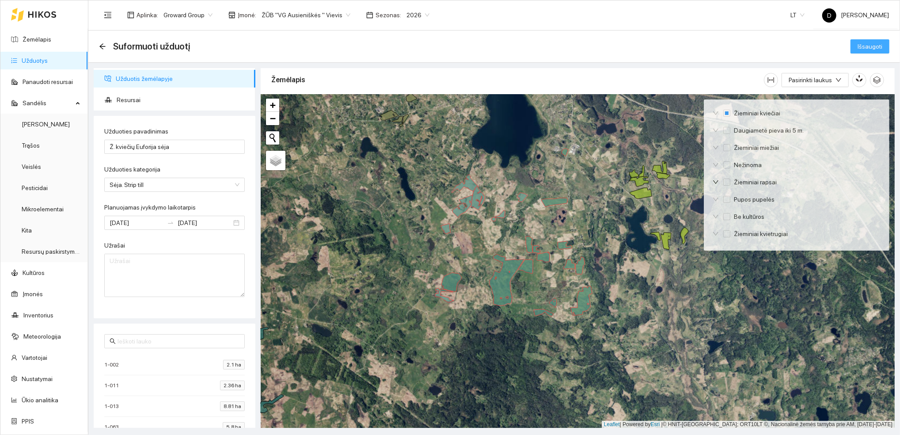
click at [872, 46] on span "Išsaugoti" at bounding box center [869, 47] width 25 height 10
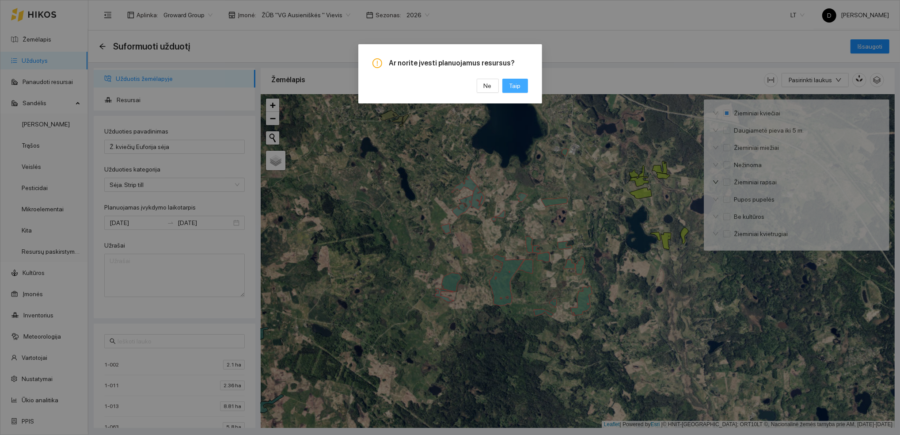
click at [516, 83] on span "Taip" at bounding box center [514, 86] width 11 height 10
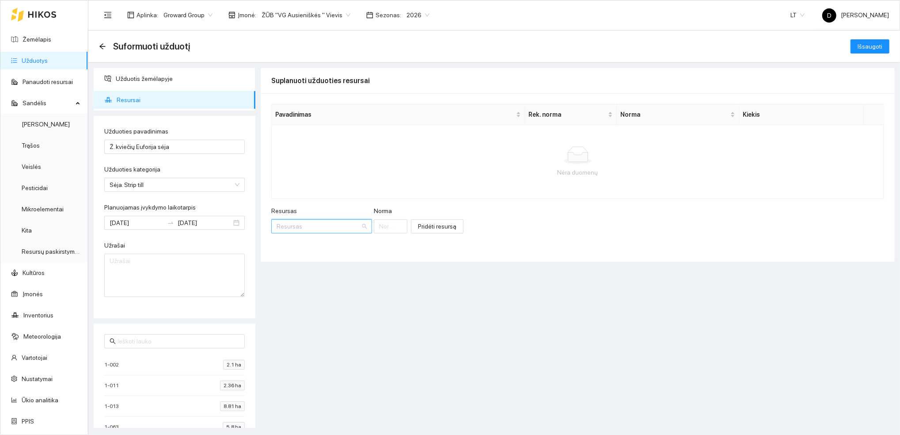
click at [315, 230] on input "Resursas" at bounding box center [319, 226] width 84 height 13
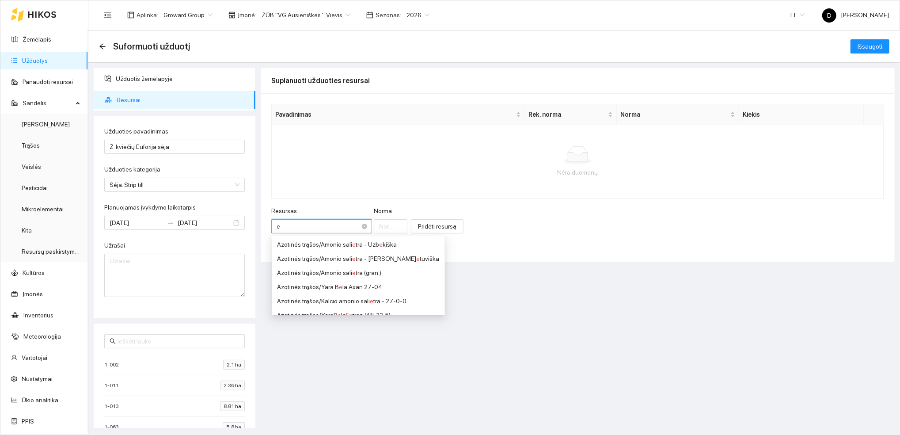
type input "eu"
click at [361, 271] on div "Veislės / Žieminiai kviečiai / Eu foria" at bounding box center [344, 273] width 135 height 10
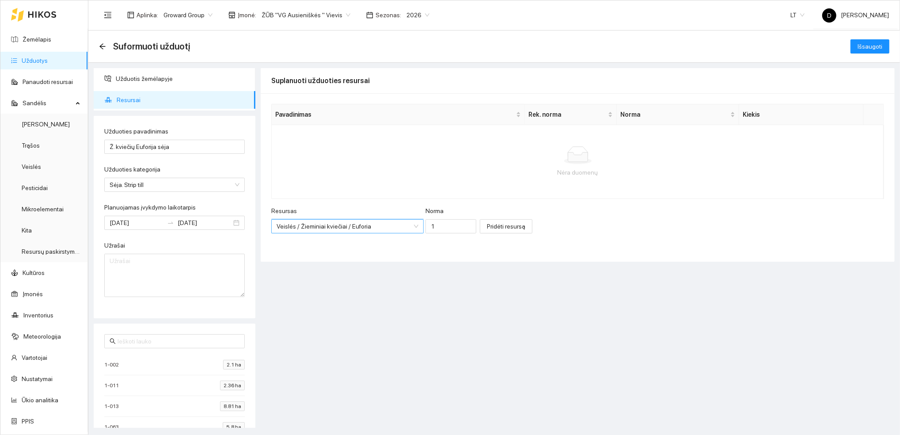
scroll to position [403, 0]
click at [428, 225] on input "1" at bounding box center [450, 226] width 51 height 14
type input "210"
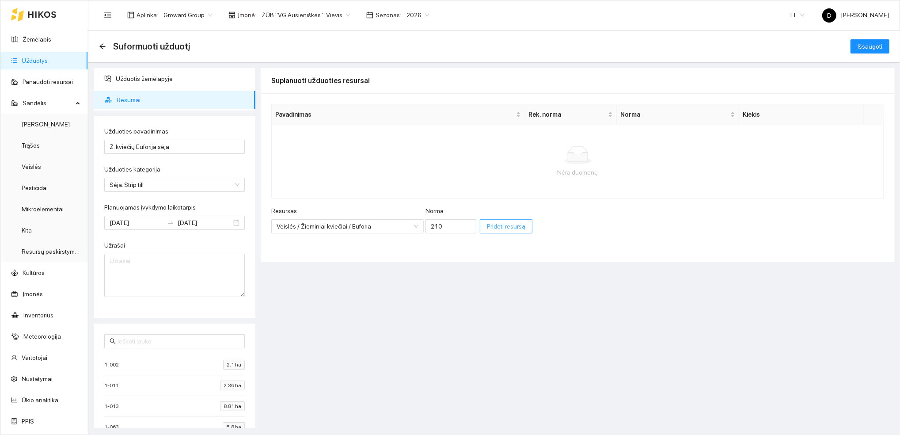
click at [490, 227] on span "Pridėti resursą" at bounding box center [506, 226] width 38 height 10
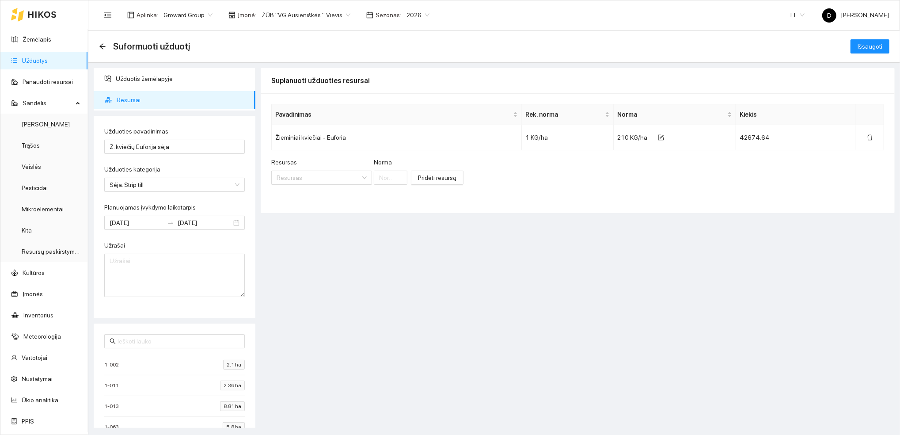
click at [524, 274] on div "Suplanuoti užduoties resursai Pavadinimas Rek. [PERSON_NAME] Žieminiai kviečiai…" at bounding box center [578, 248] width 634 height 360
click at [873, 45] on span "Išsaugoti" at bounding box center [869, 47] width 25 height 10
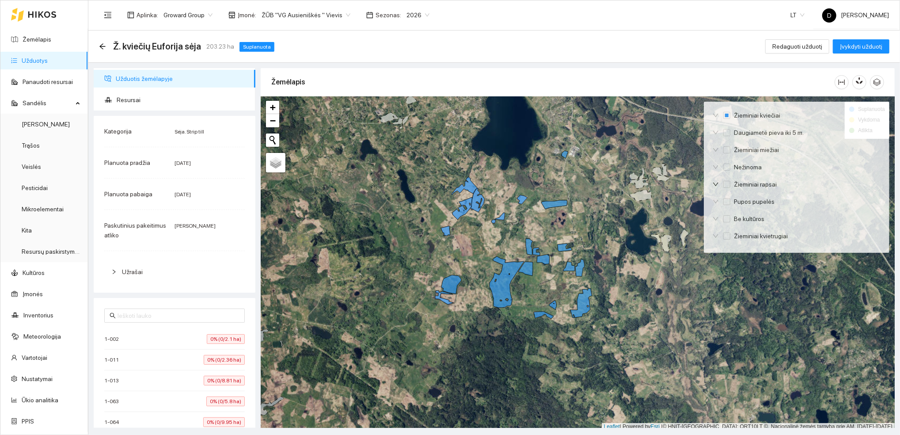
scroll to position [2, 0]
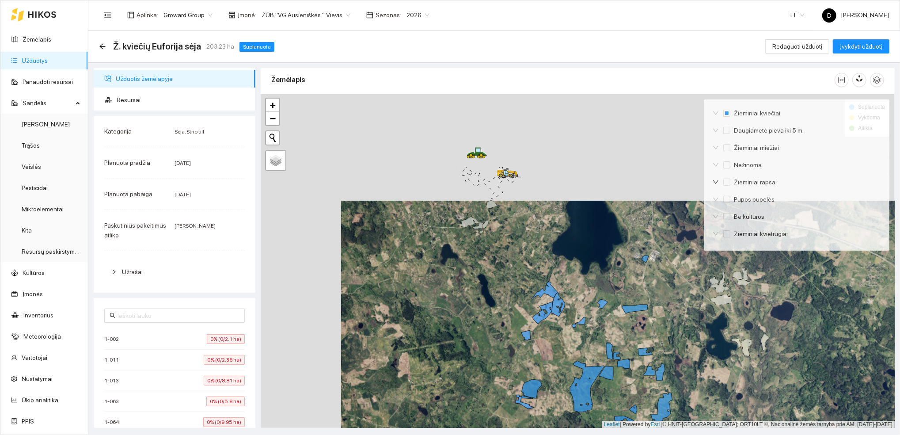
drag, startPoint x: 392, startPoint y: 186, endPoint x: 473, endPoint y: 292, distance: 133.4
click at [473, 292] on div at bounding box center [578, 261] width 634 height 334
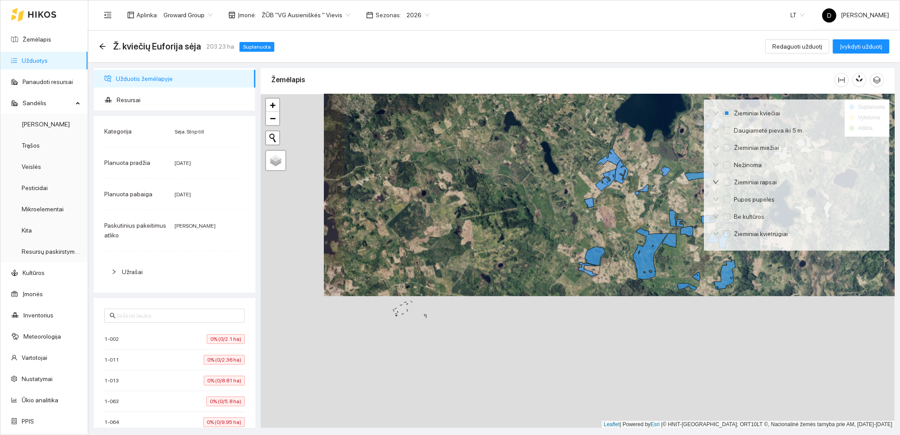
drag, startPoint x: 457, startPoint y: 334, endPoint x: 521, endPoint y: 197, distance: 151.6
click at [521, 197] on div at bounding box center [578, 261] width 634 height 334
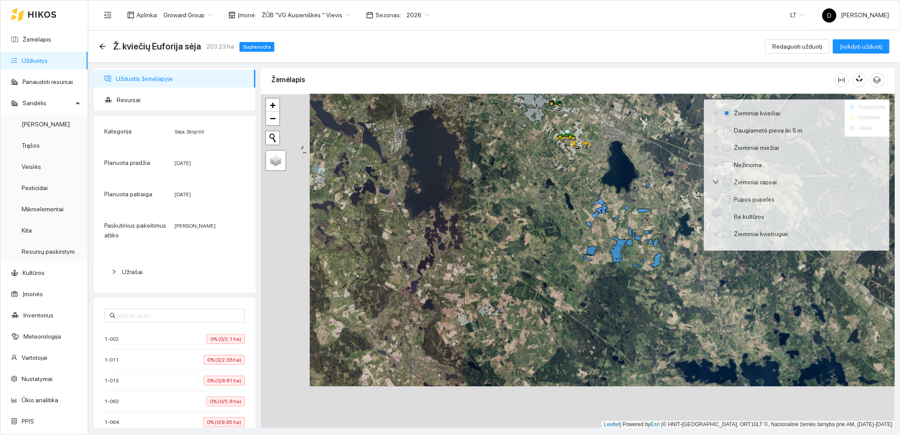
drag, startPoint x: 491, startPoint y: 315, endPoint x: 543, endPoint y: 272, distance: 67.8
click at [543, 272] on div at bounding box center [578, 261] width 634 height 334
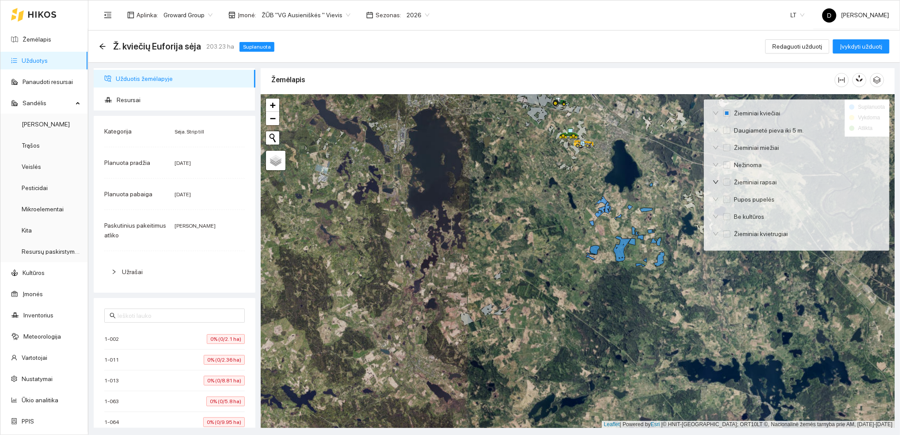
click at [543, 272] on div at bounding box center [578, 261] width 634 height 334
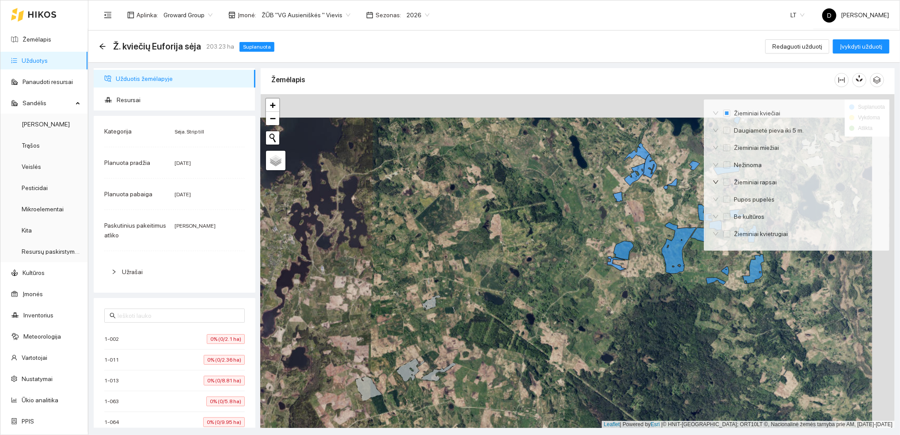
drag, startPoint x: 532, startPoint y: 291, endPoint x: 479, endPoint y: 339, distance: 71.6
click at [479, 339] on div at bounding box center [578, 261] width 634 height 334
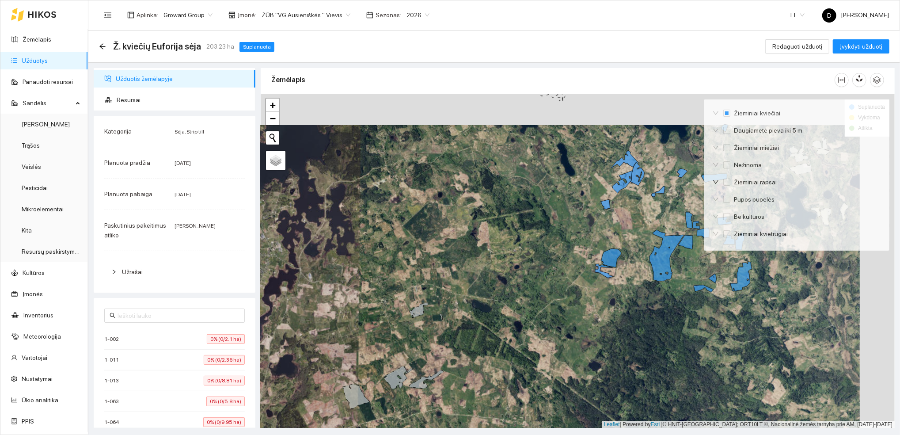
click at [508, 307] on div at bounding box center [578, 261] width 634 height 334
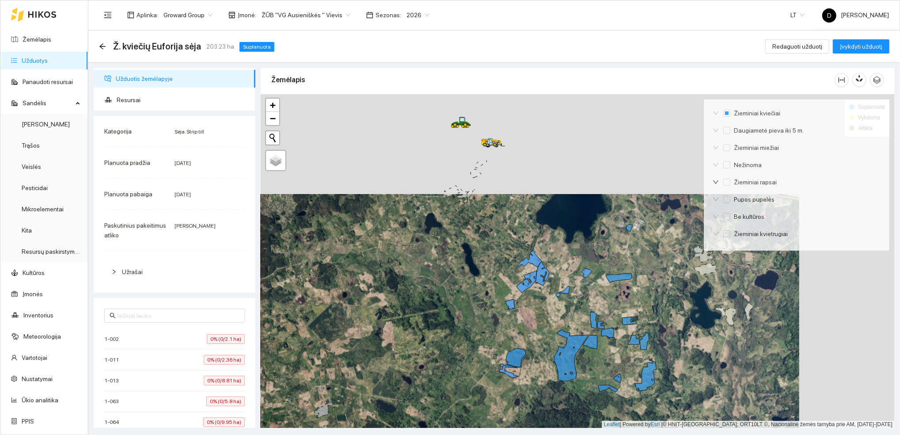
drag, startPoint x: 557, startPoint y: 197, endPoint x: 458, endPoint y: 300, distance: 142.1
click at [458, 300] on div at bounding box center [578, 261] width 634 height 334
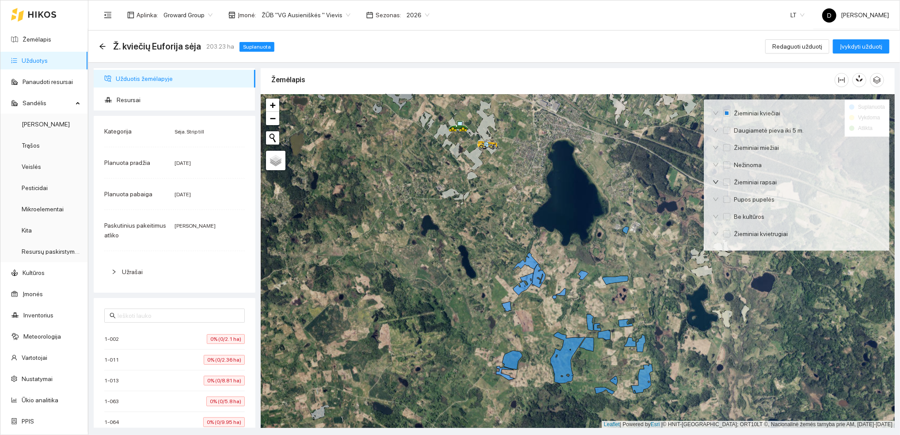
click at [450, 343] on div at bounding box center [578, 261] width 634 height 334
